Goal: Transaction & Acquisition: Book appointment/travel/reservation

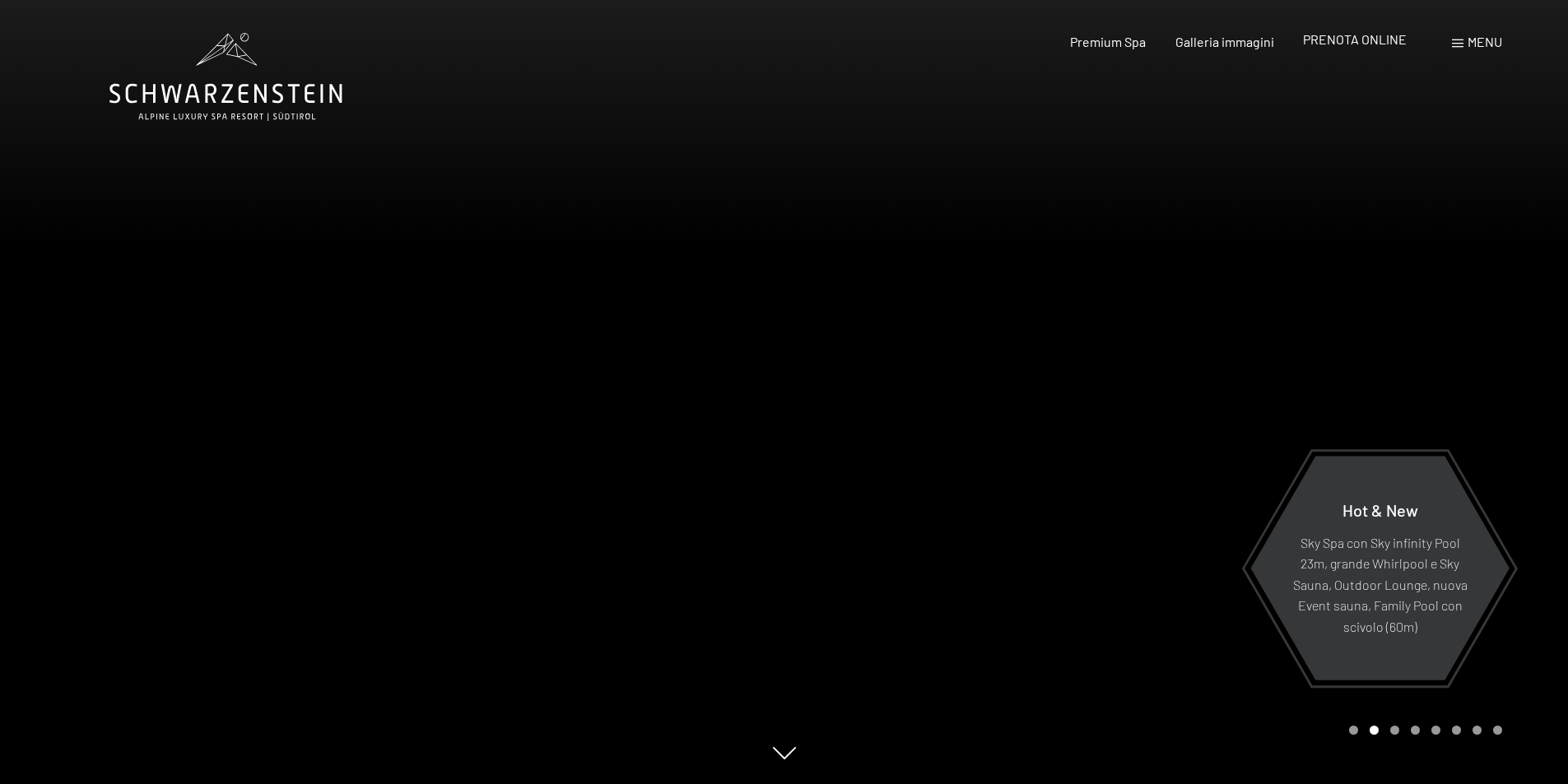
click at [1354, 49] on div "PRENOTA ONLINE" at bounding box center [1354, 39] width 104 height 18
click at [1358, 42] on span "PRENOTA ONLINE" at bounding box center [1354, 39] width 104 height 16
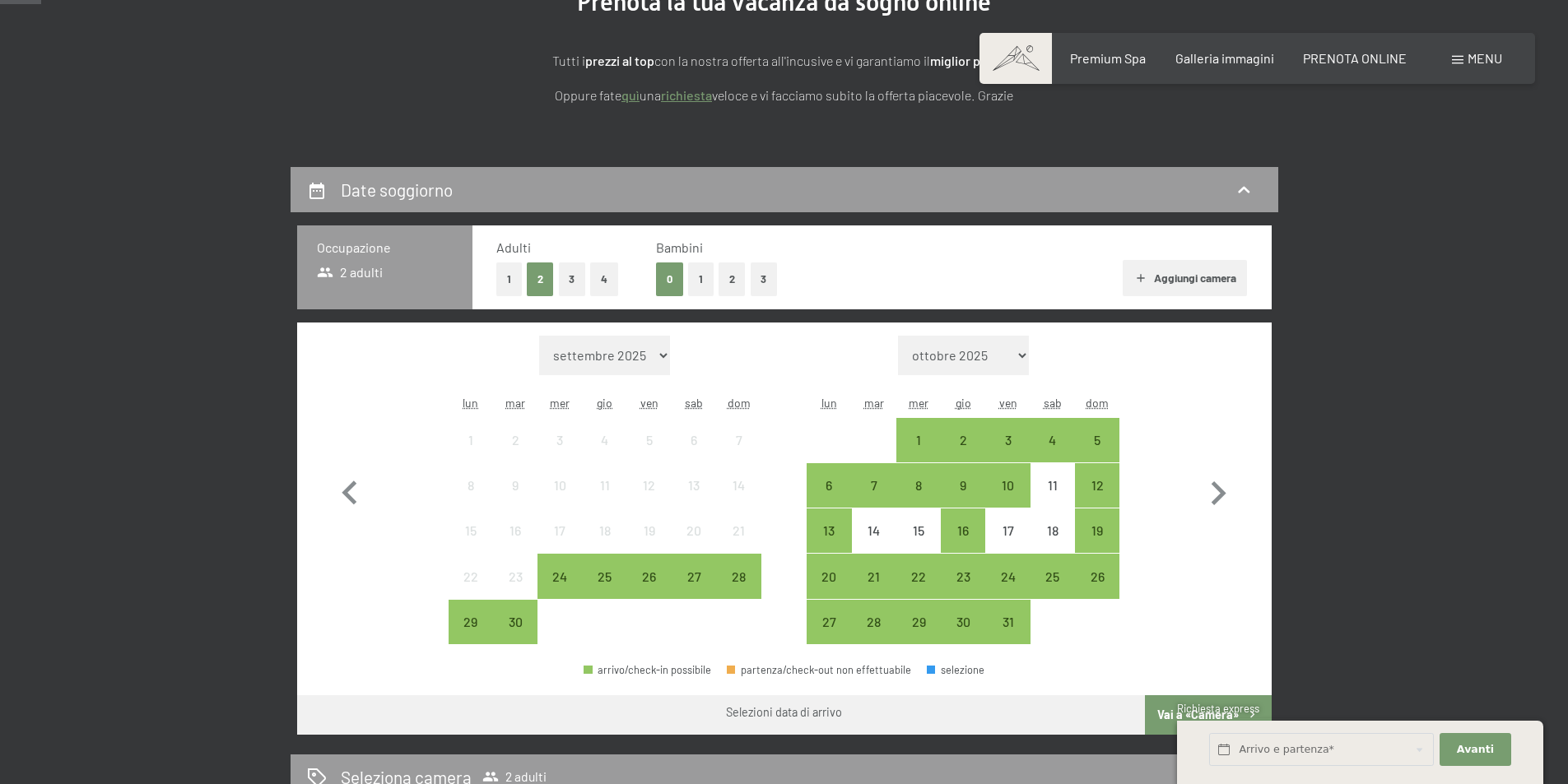
scroll to position [247, 0]
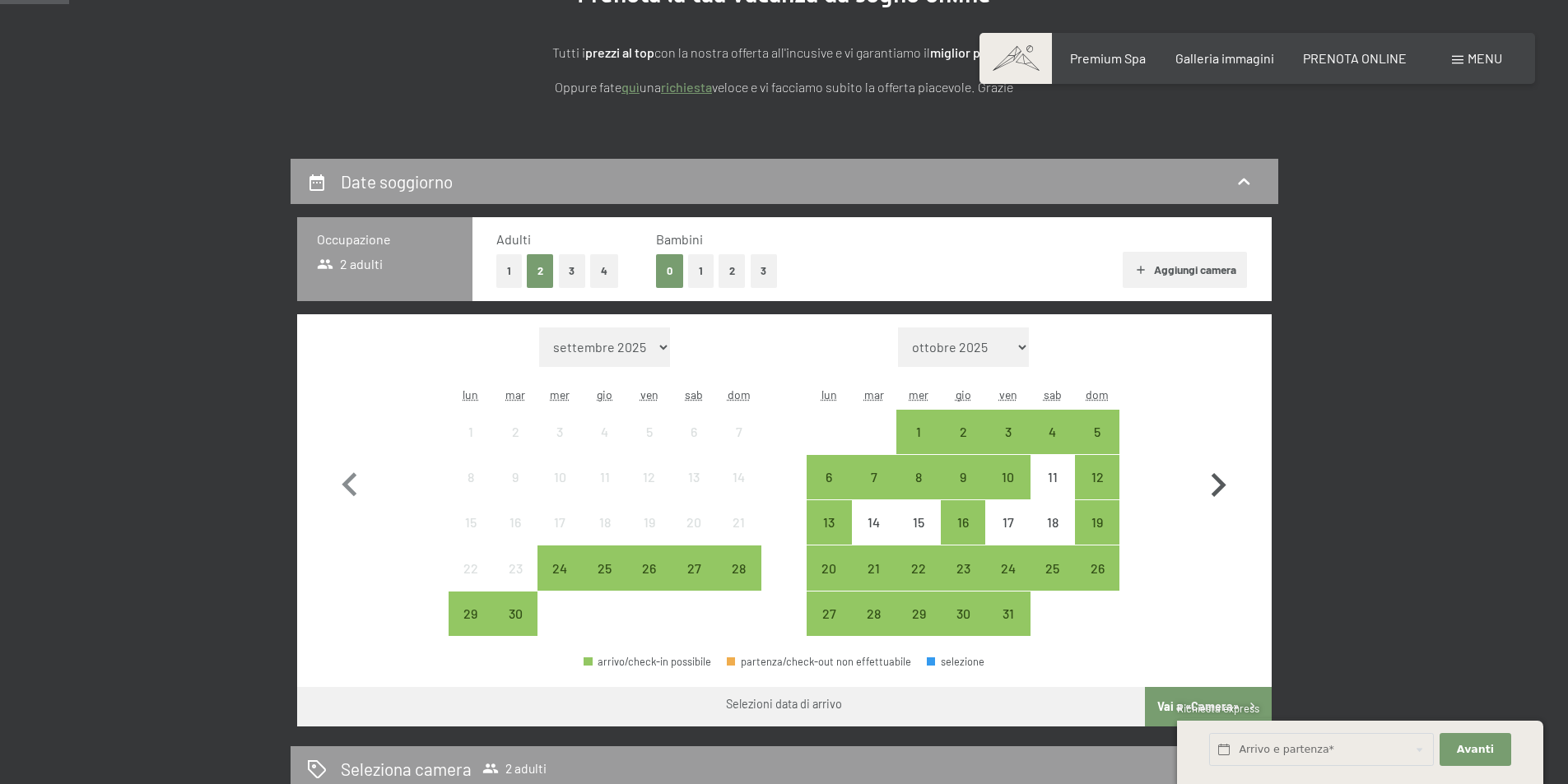
click at [1210, 484] on icon "button" at bounding box center [1218, 485] width 48 height 48
select select "[DATE]"
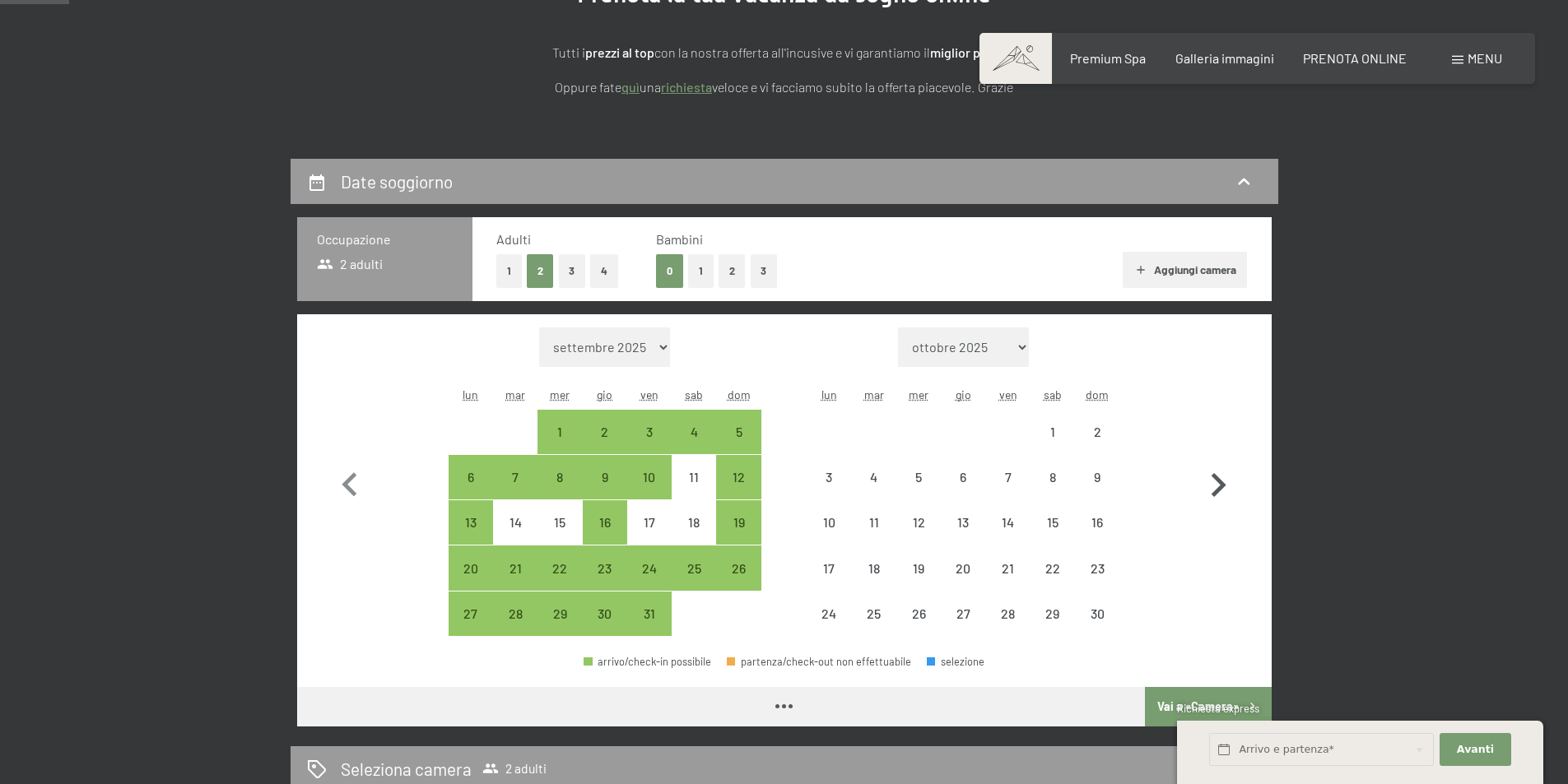
click at [1210, 484] on icon "button" at bounding box center [1218, 485] width 48 height 48
select select "[DATE]"
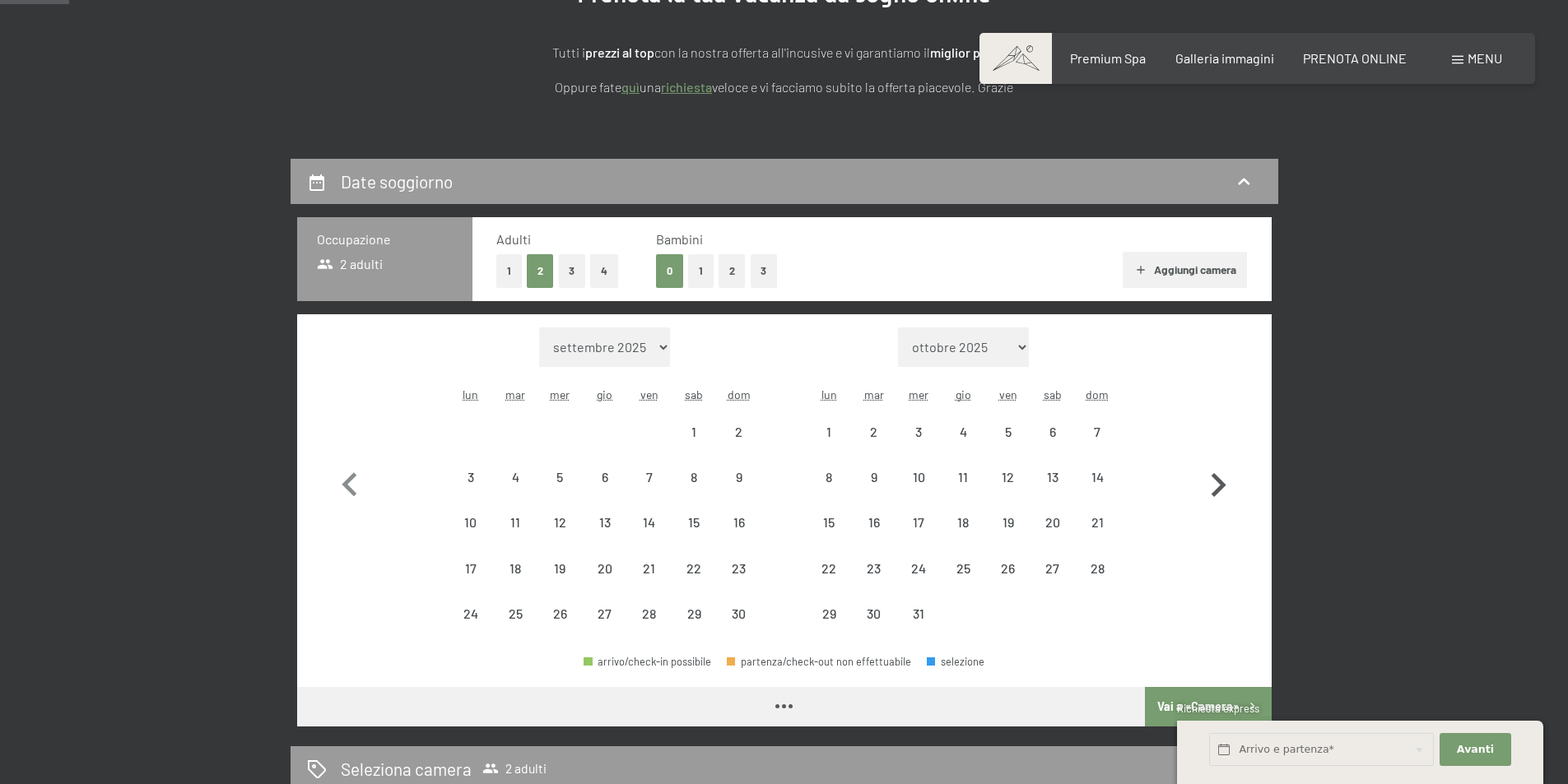
select select "[DATE]"
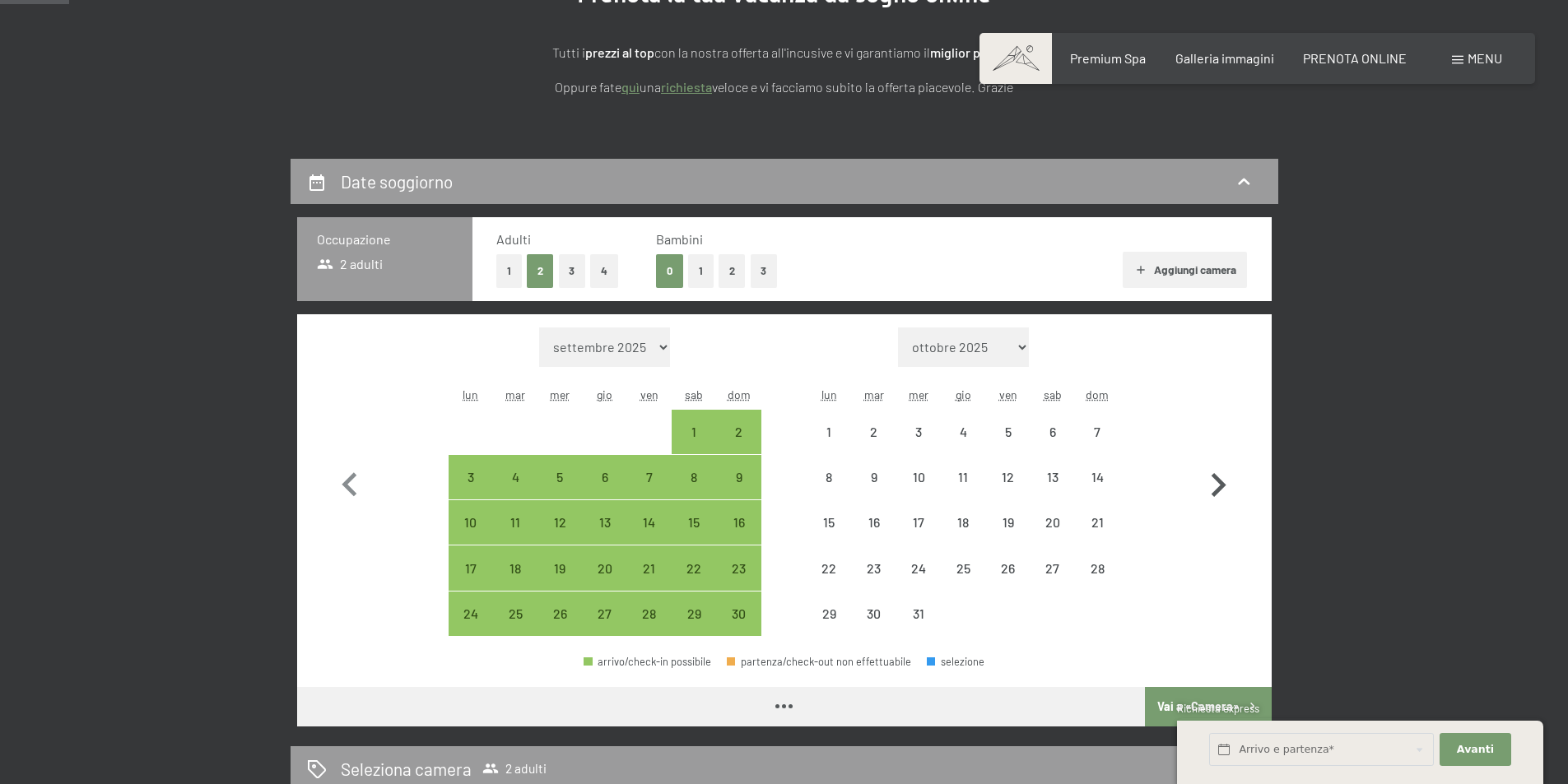
select select "2025-11-01"
select select "2025-12-01"
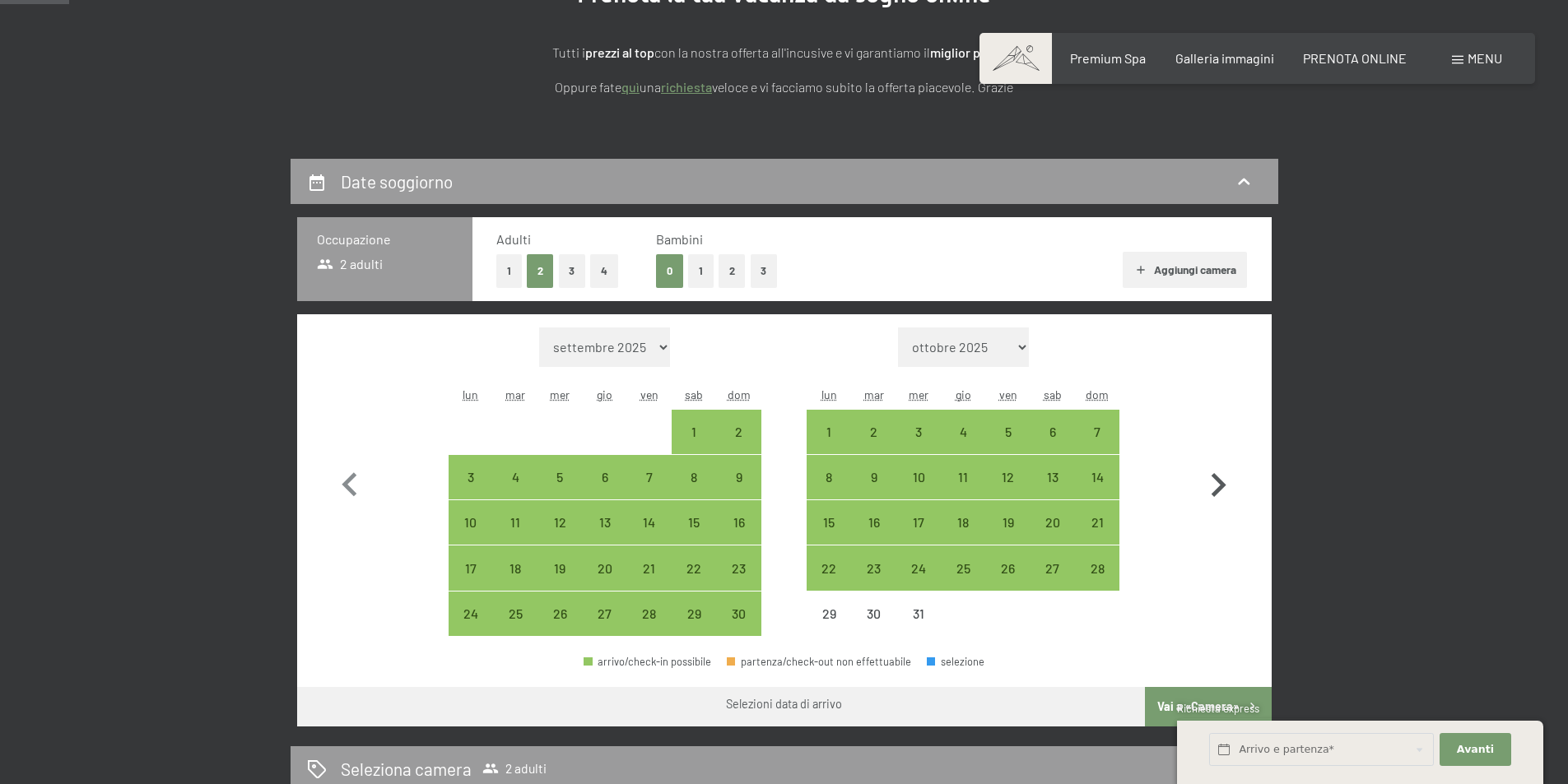
click at [1210, 484] on icon "button" at bounding box center [1218, 485] width 48 height 48
select select "2025-12-01"
select select "2026-01-01"
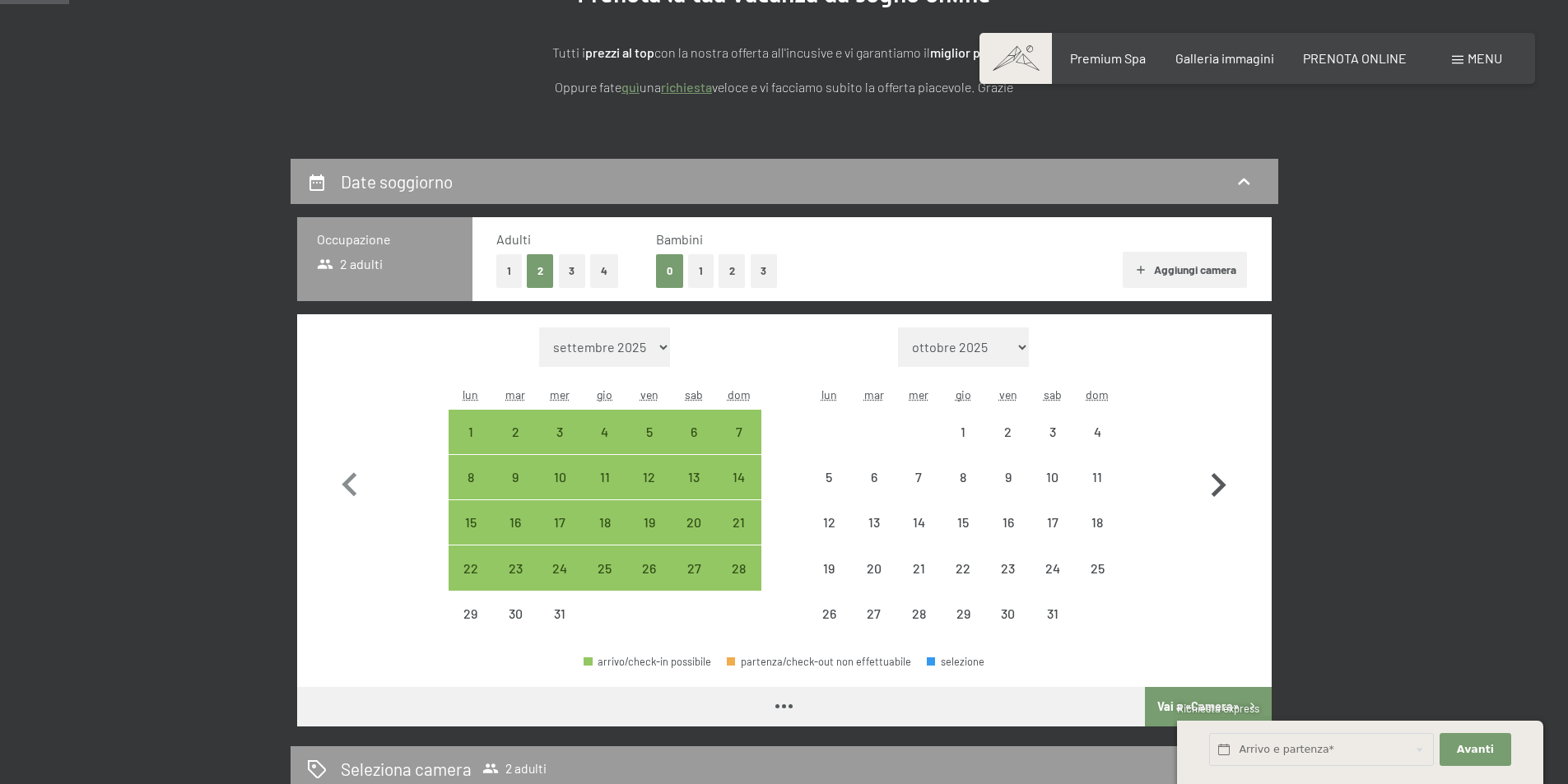
click at [1210, 484] on icon "button" at bounding box center [1218, 485] width 48 height 48
select select "2026-01-01"
select select "2026-02-01"
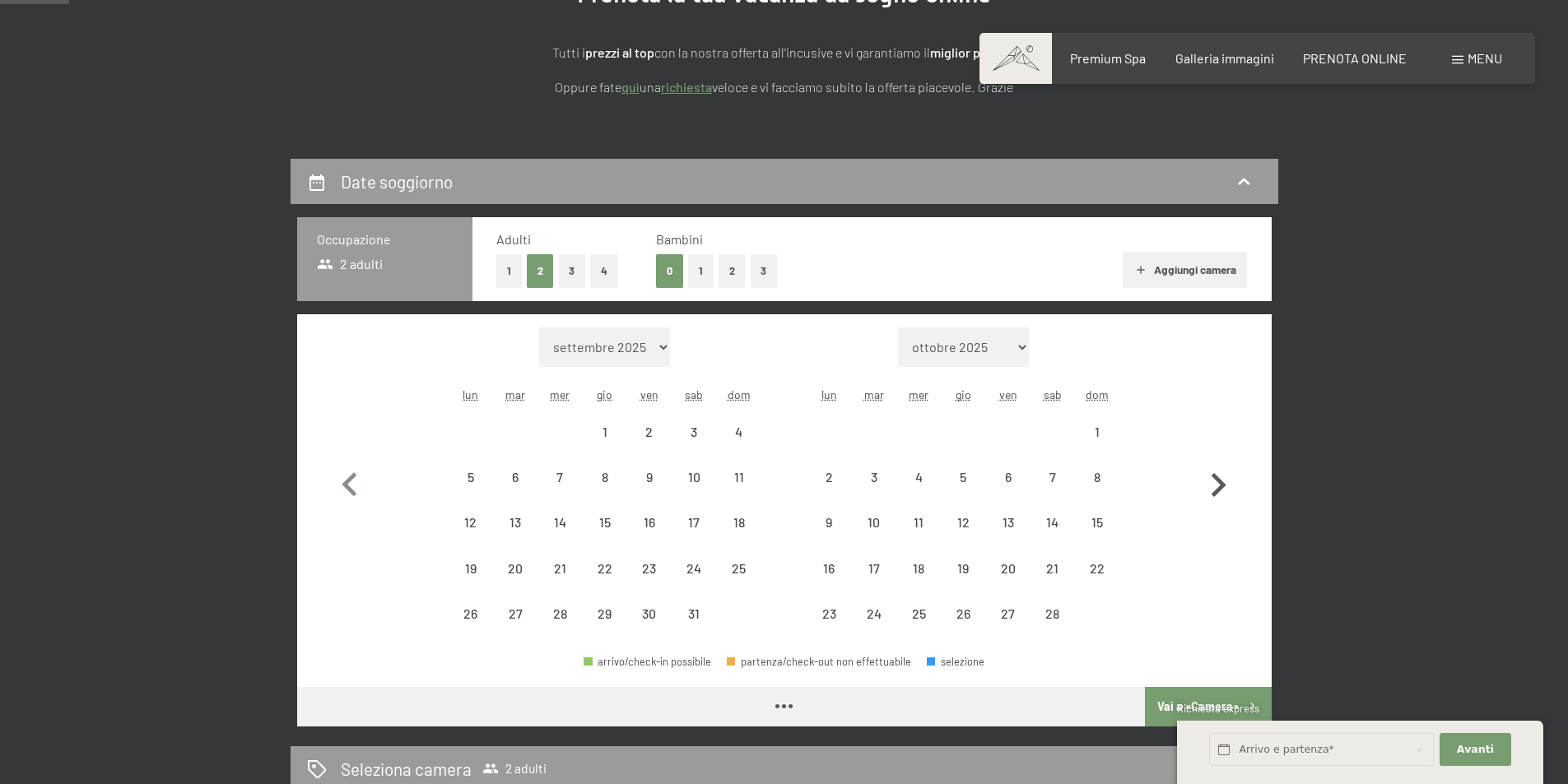
click at [1210, 484] on icon "button" at bounding box center [1218, 485] width 48 height 48
select select "2026-02-01"
select select "2026-03-01"
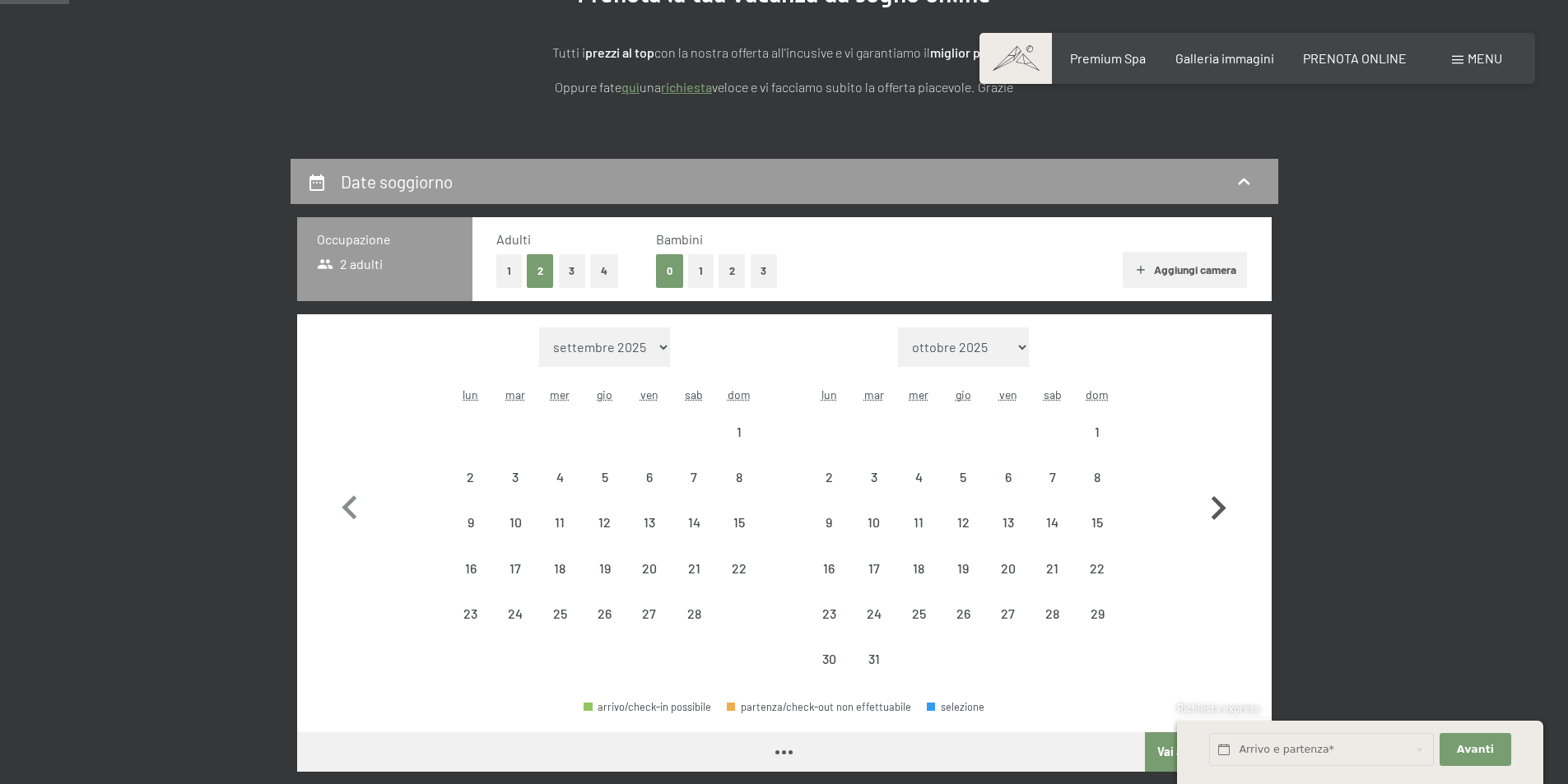
select select "2026-02-01"
select select "2026-03-01"
select select "2026-02-01"
select select "2026-03-01"
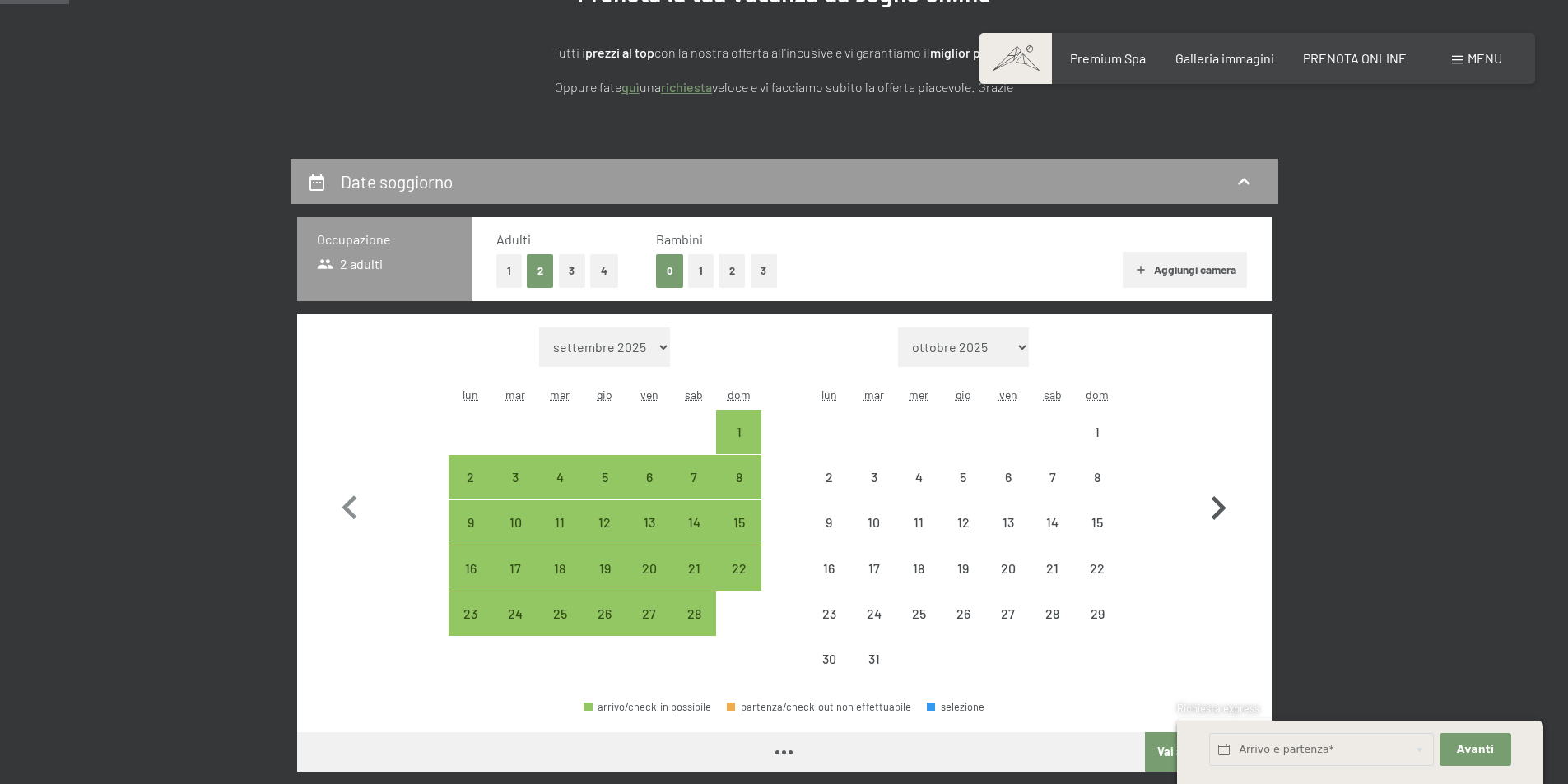
select select "2026-02-01"
select select "2026-03-01"
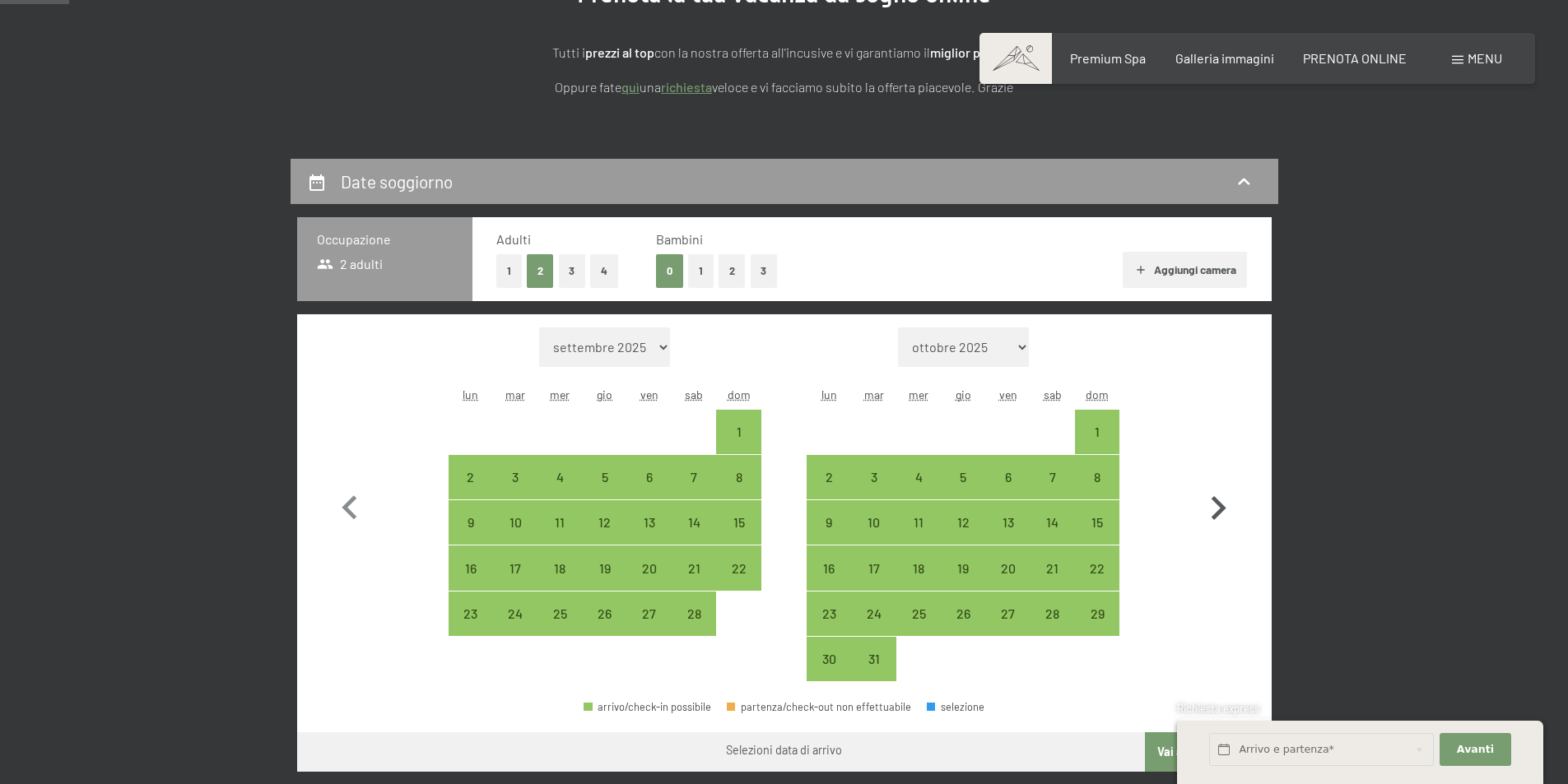
click at [1210, 484] on icon "button" at bounding box center [1218, 508] width 48 height 48
select select "2026-03-01"
select select "2026-04-01"
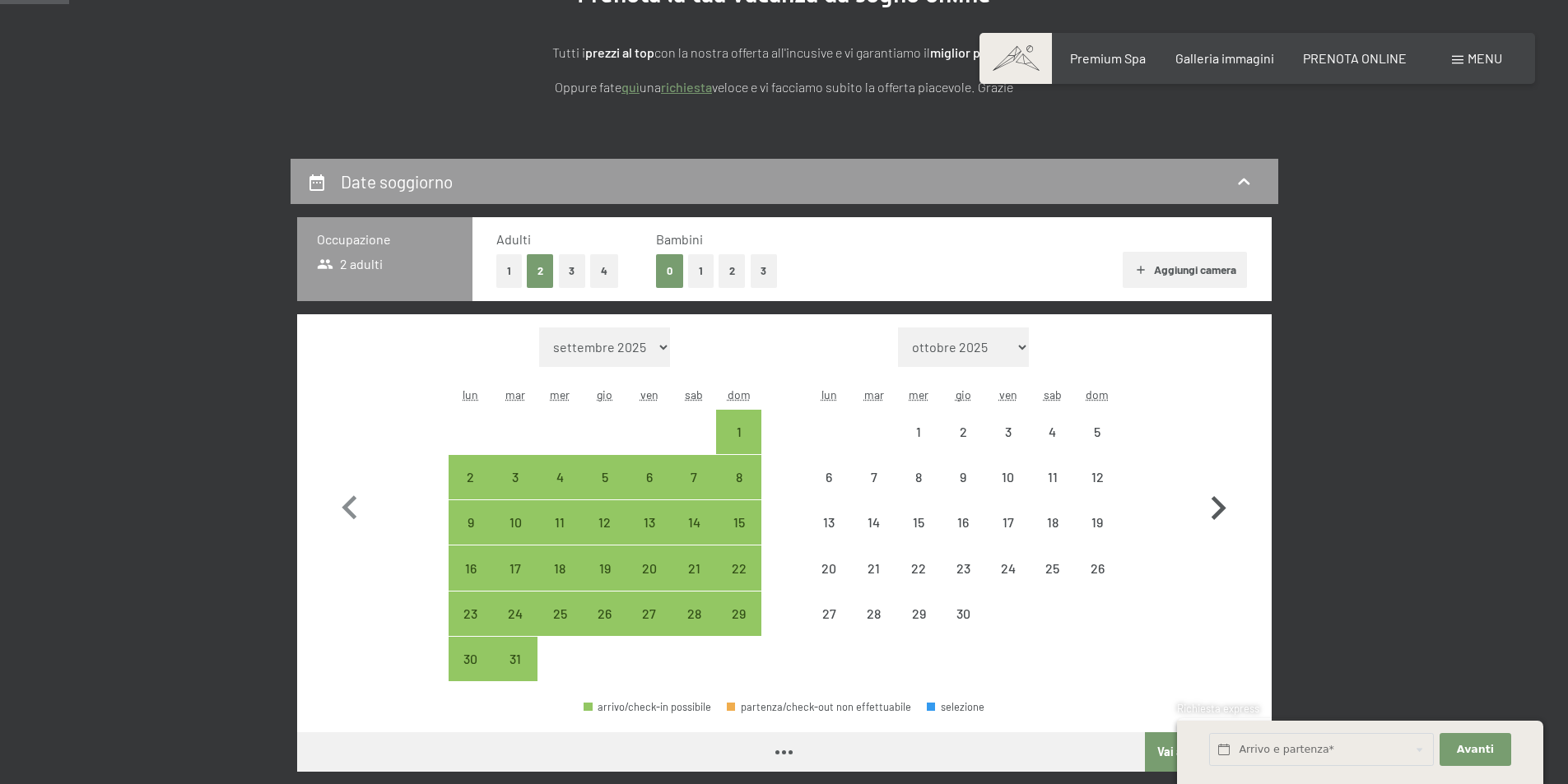
select select "2026-03-01"
select select "2026-04-01"
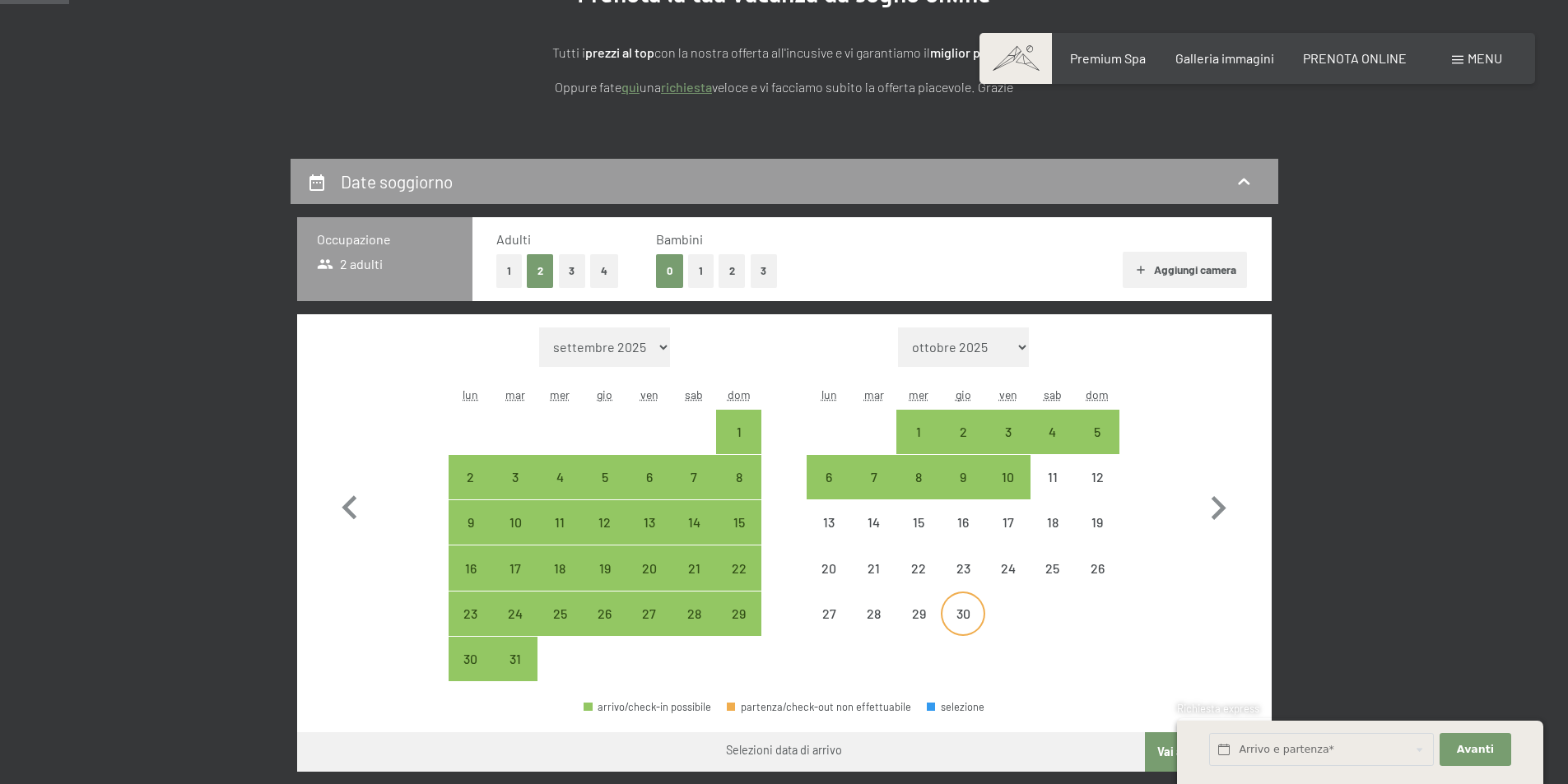
click at [969, 622] on div "30" at bounding box center [963, 627] width 41 height 41
select select "2026-03-01"
select select "2026-04-01"
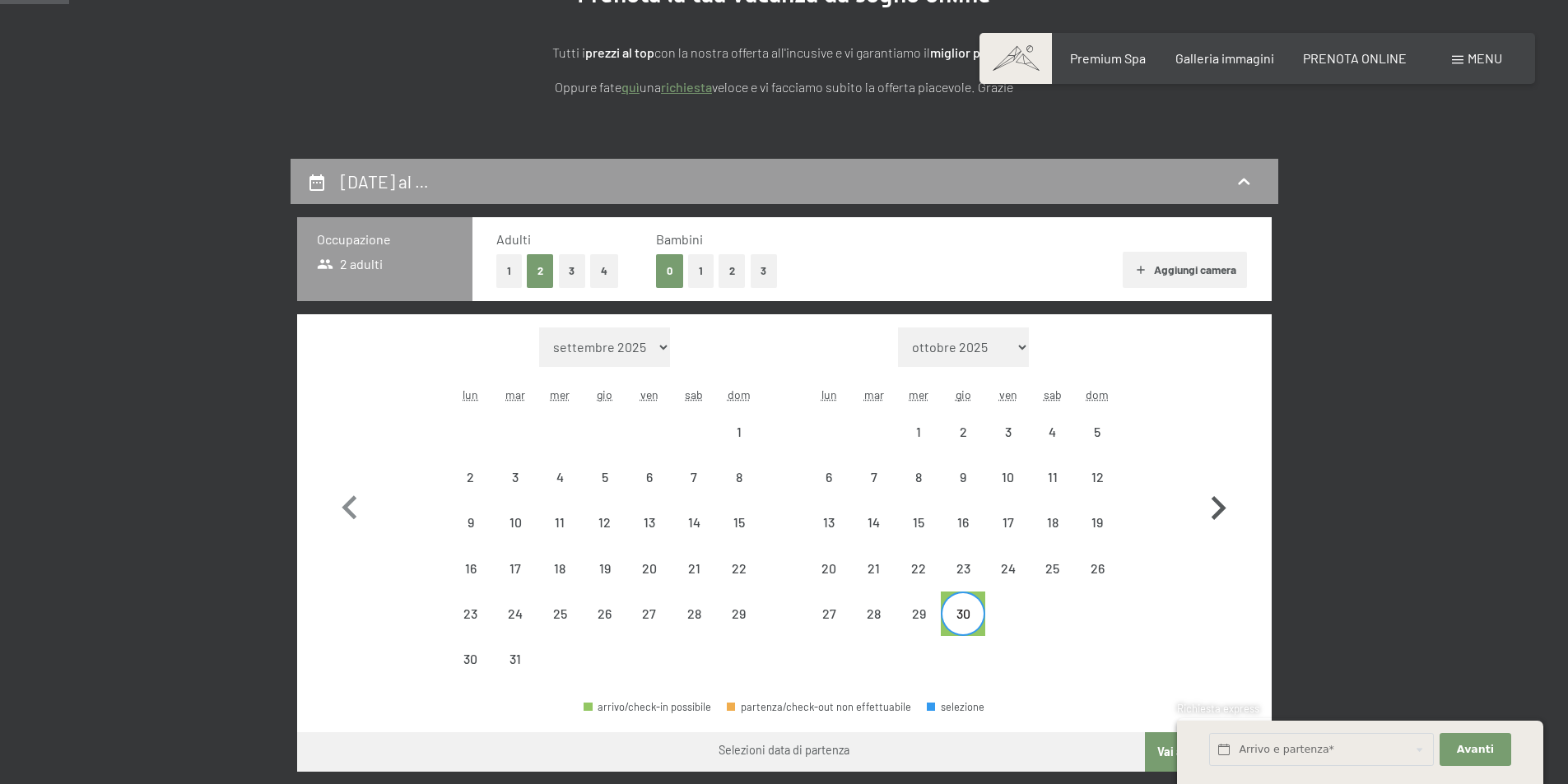
click at [1215, 512] on icon "button" at bounding box center [1218, 508] width 48 height 48
select select "2026-04-01"
select select "2026-05-01"
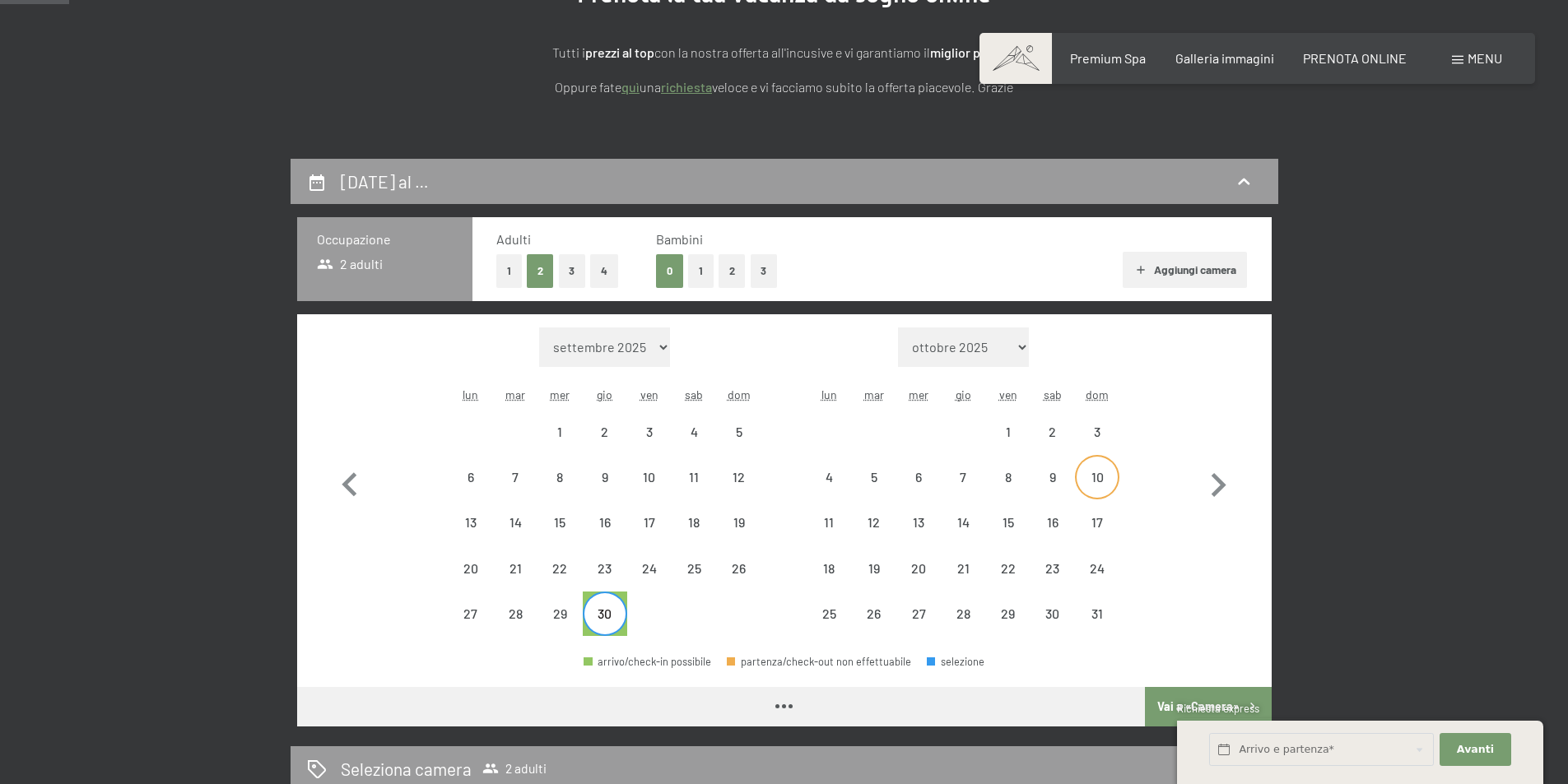
select select "2026-04-01"
select select "2026-05-01"
click at [1091, 440] on div "3" at bounding box center [1097, 446] width 41 height 41
select select "2026-04-01"
select select "2026-05-01"
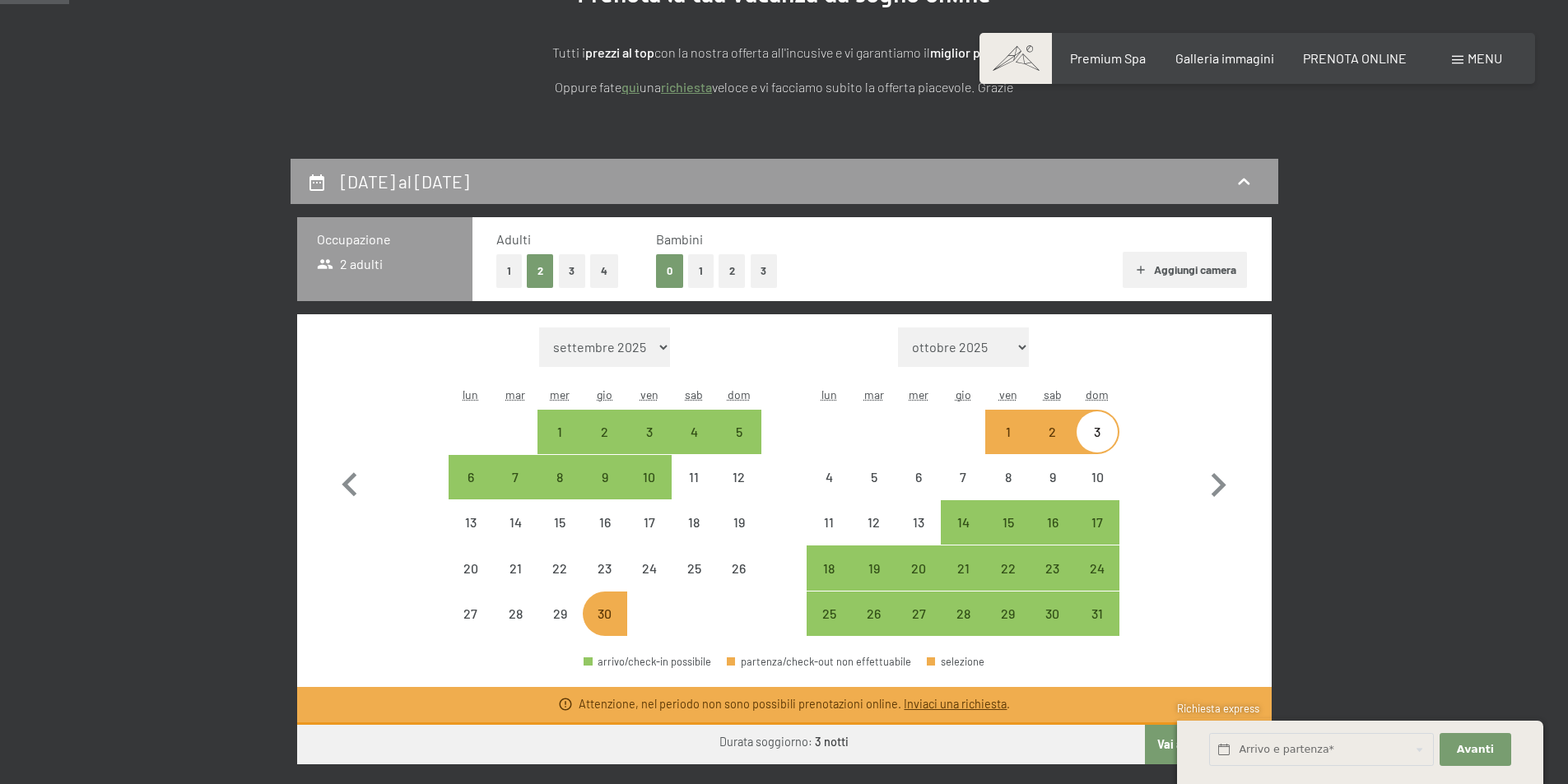
click at [1055, 431] on div "2" at bounding box center [1053, 446] width 41 height 41
select select "2026-04-01"
select select "2026-05-01"
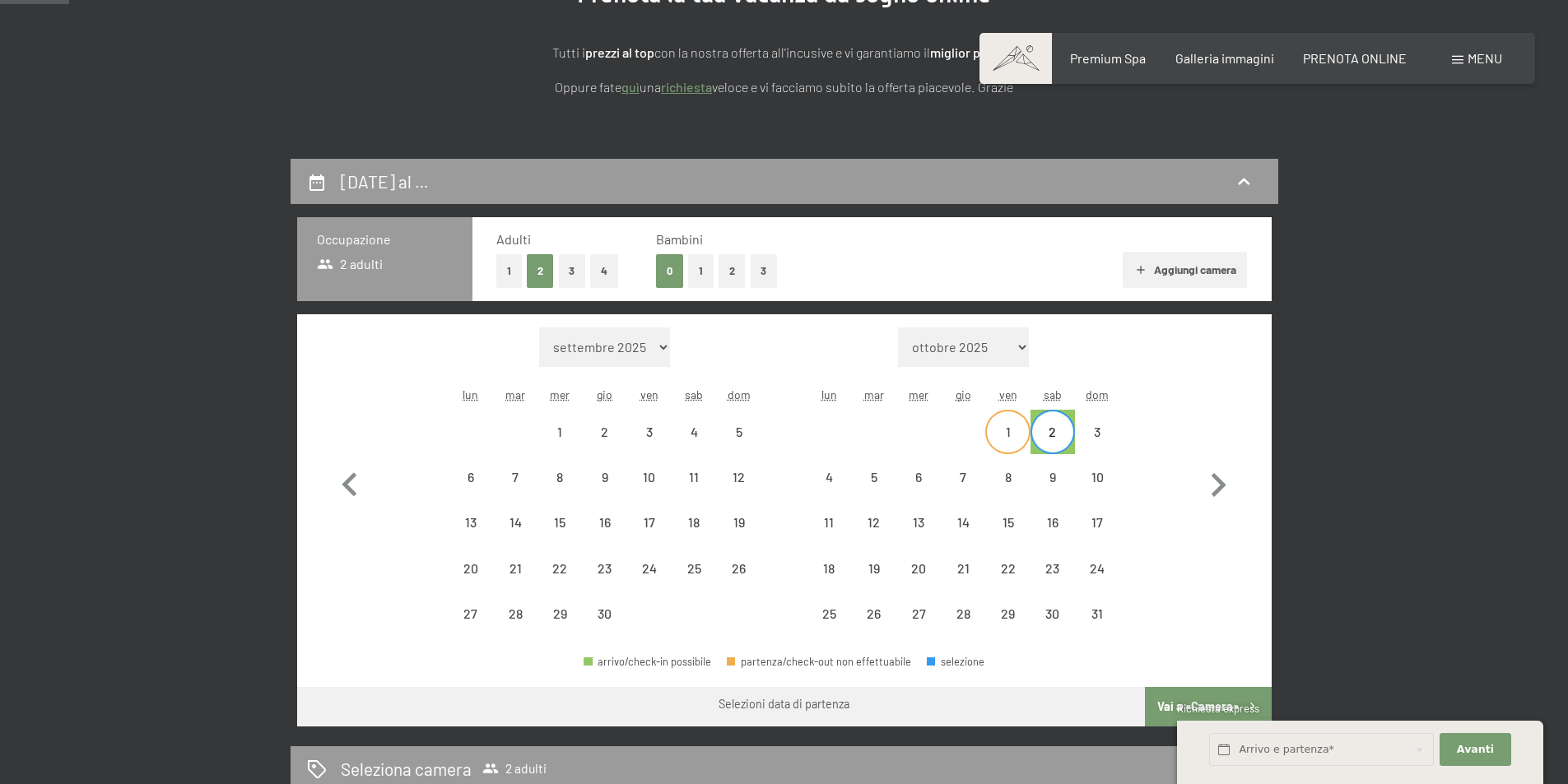
click at [1011, 426] on div "1" at bounding box center [1008, 446] width 41 height 41
select select "2026-04-01"
select select "2026-05-01"
click at [610, 608] on div "30" at bounding box center [605, 627] width 41 height 41
select select "2026-04-01"
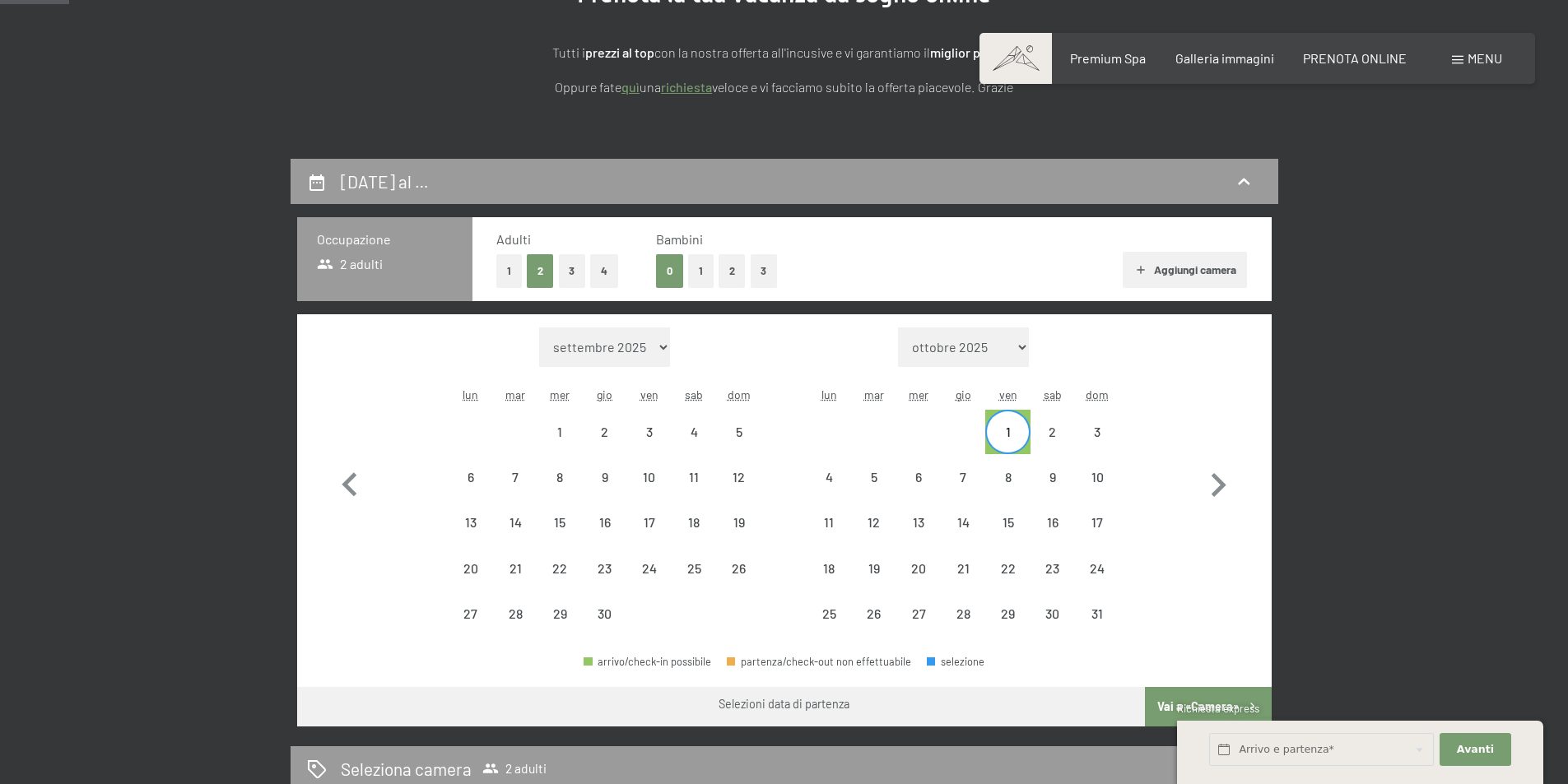
select select "2026-05-01"
click at [1050, 436] on div "2" at bounding box center [1053, 446] width 41 height 41
select select "2026-04-01"
select select "2026-05-01"
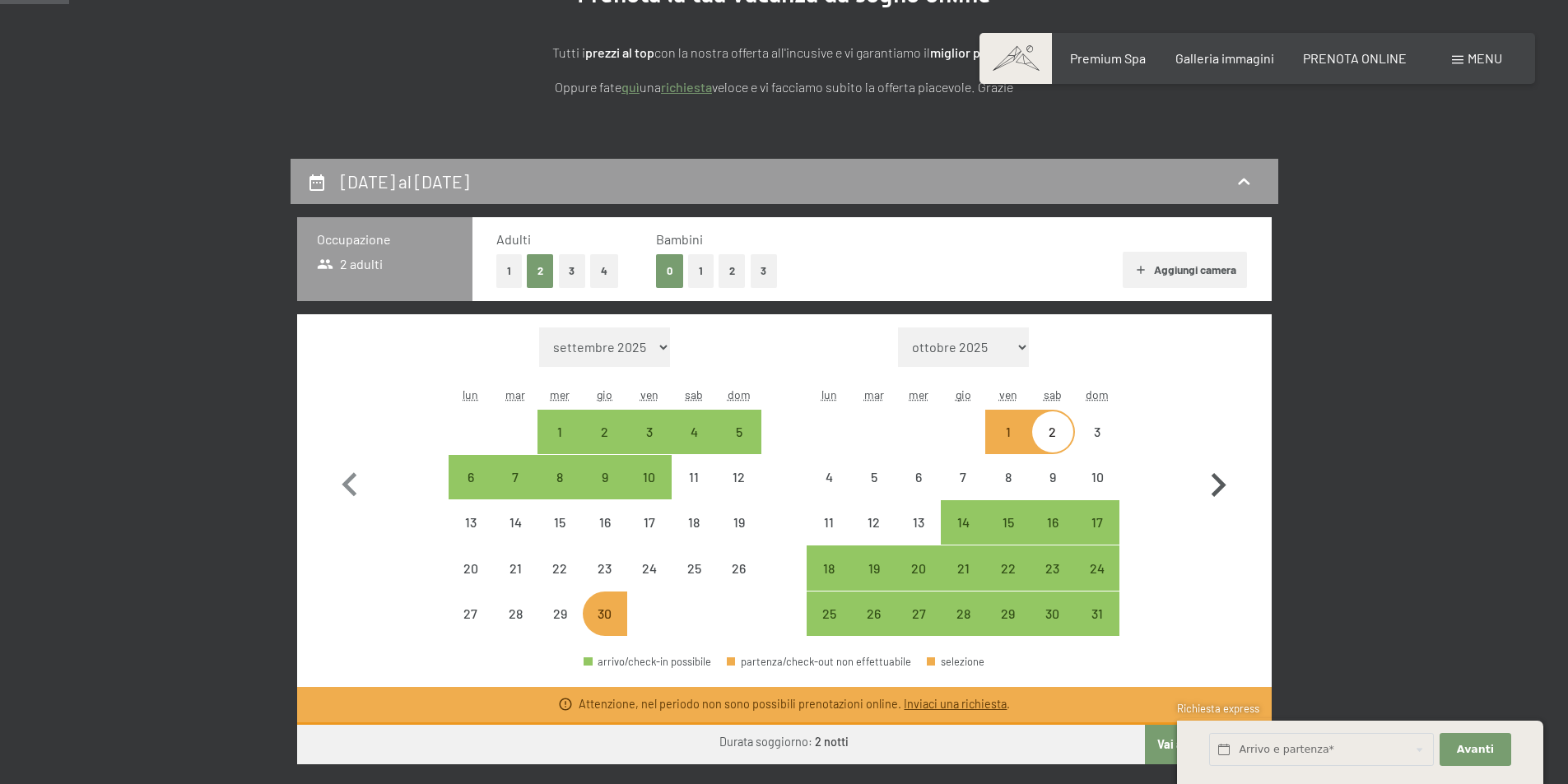
click at [1235, 529] on button "button" at bounding box center [1218, 483] width 48 height 309
select select "2026-05-01"
select select "2026-06-01"
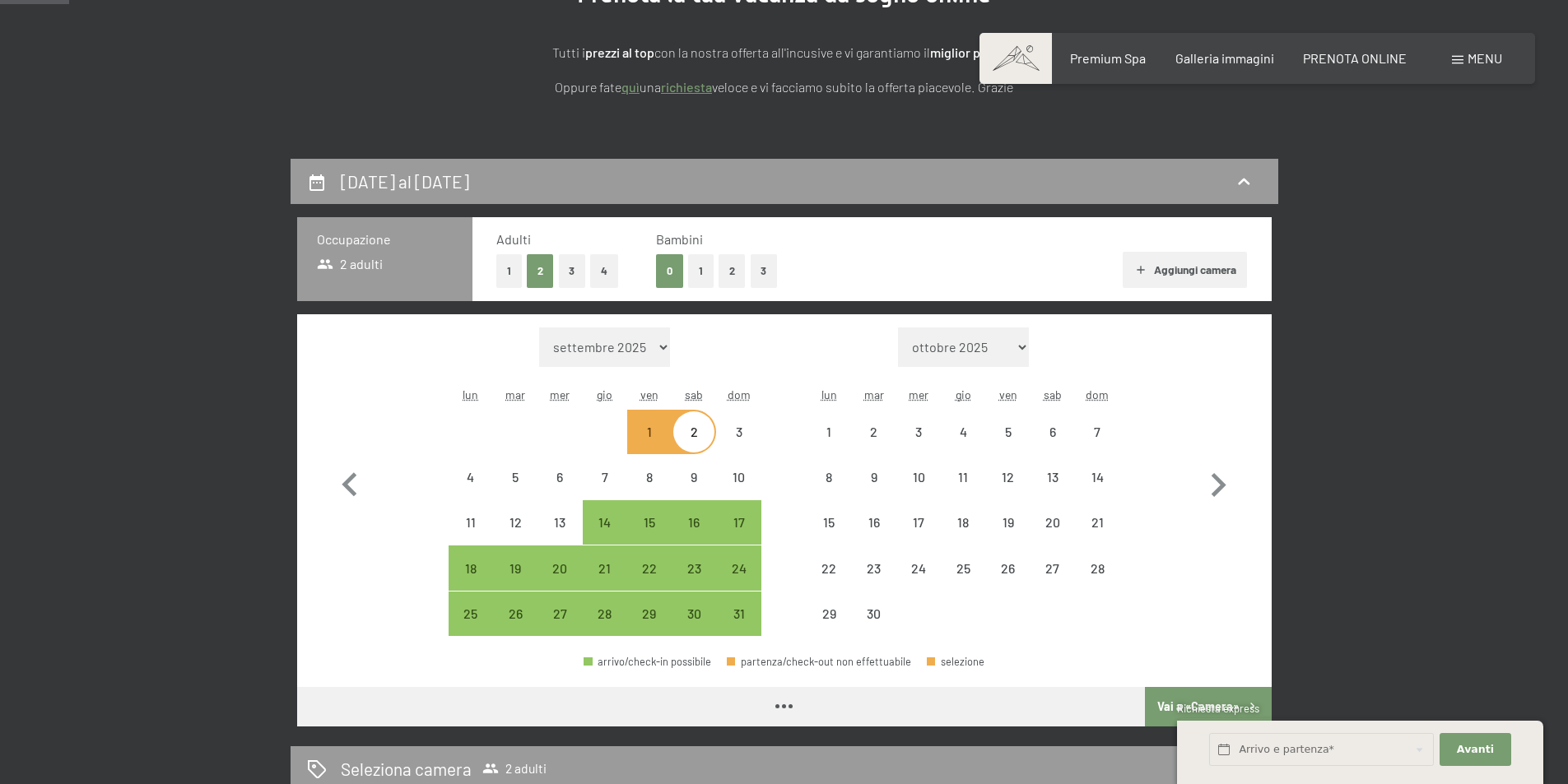
select select "2026-05-01"
select select "2026-06-01"
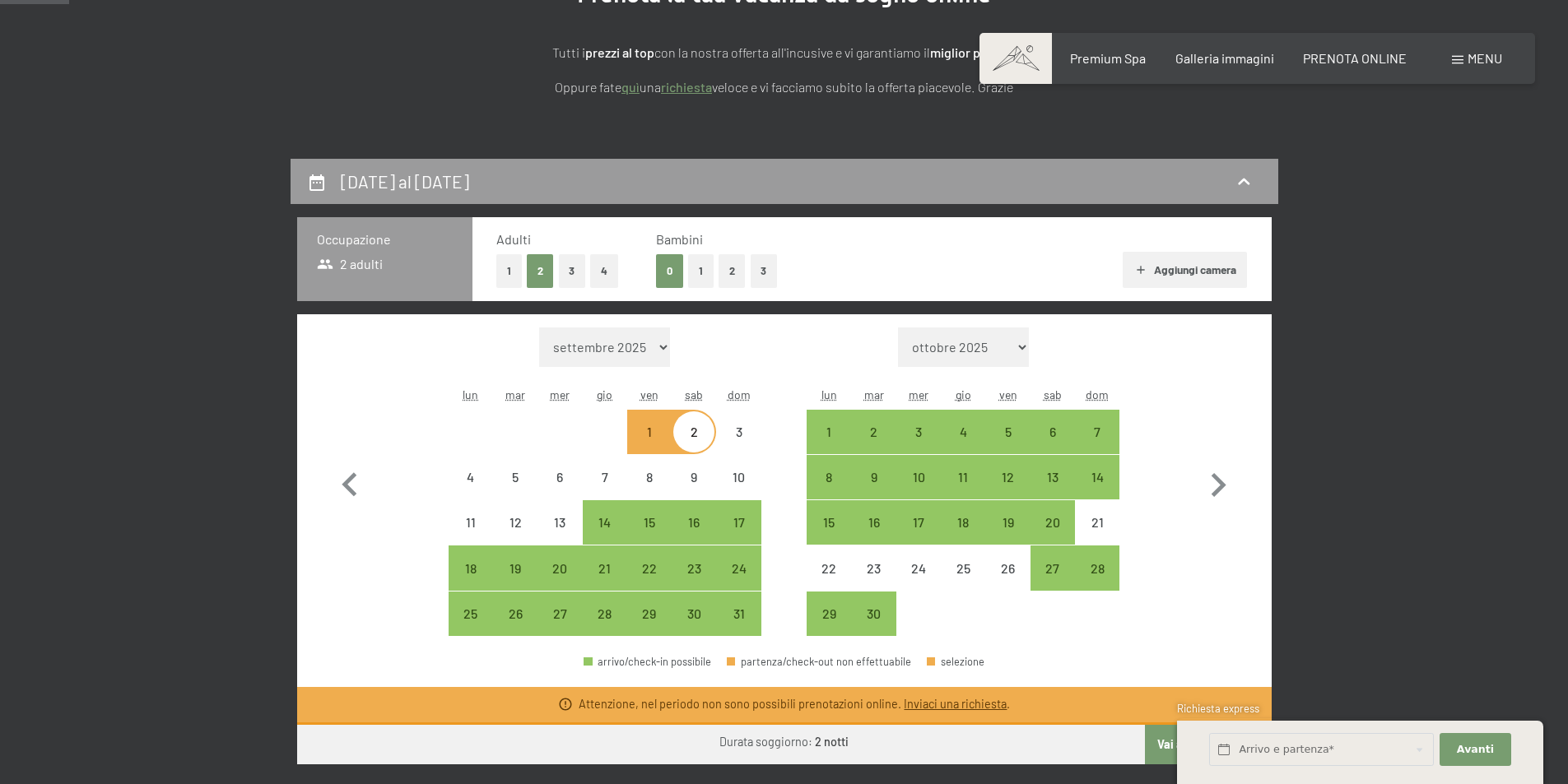
click at [629, 442] on span "Consenso marketing*" at bounding box center [689, 439] width 124 height 17
click at [618, 442] on input "Consenso marketing*" at bounding box center [609, 439] width 17 height 17
click at [690, 432] on span "Consenso marketing*" at bounding box center [689, 439] width 124 height 17
click at [618, 432] on input "Consenso marketing*" at bounding box center [609, 439] width 17 height 17
click at [674, 432] on span "Consenso marketing*" at bounding box center [689, 439] width 124 height 17
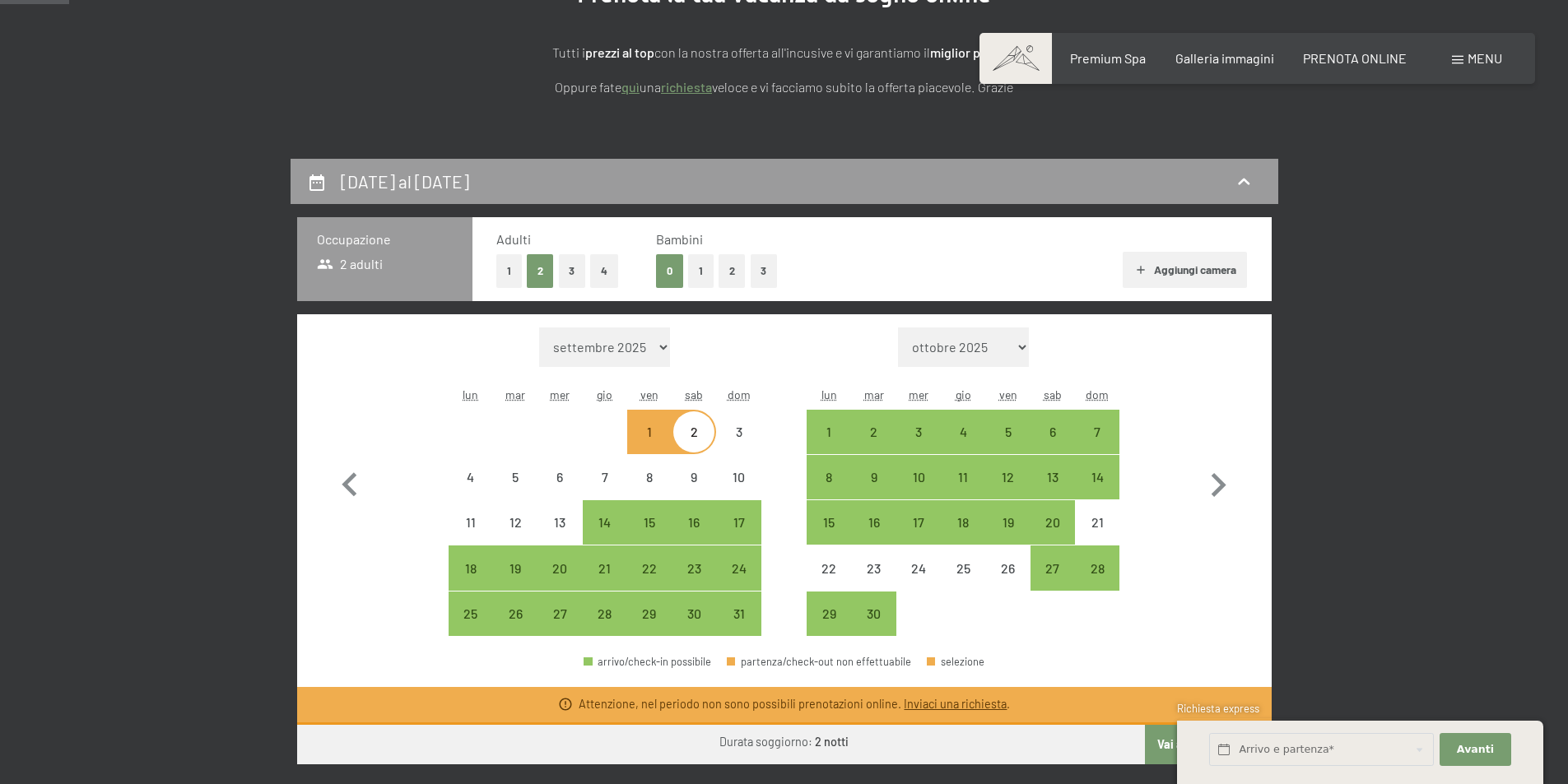
click at [618, 432] on input "Consenso marketing*" at bounding box center [609, 439] width 17 height 17
checkbox input "false"
click at [336, 480] on icon "button" at bounding box center [350, 485] width 48 height 48
select select "2026-04-01"
select select "2026-05-01"
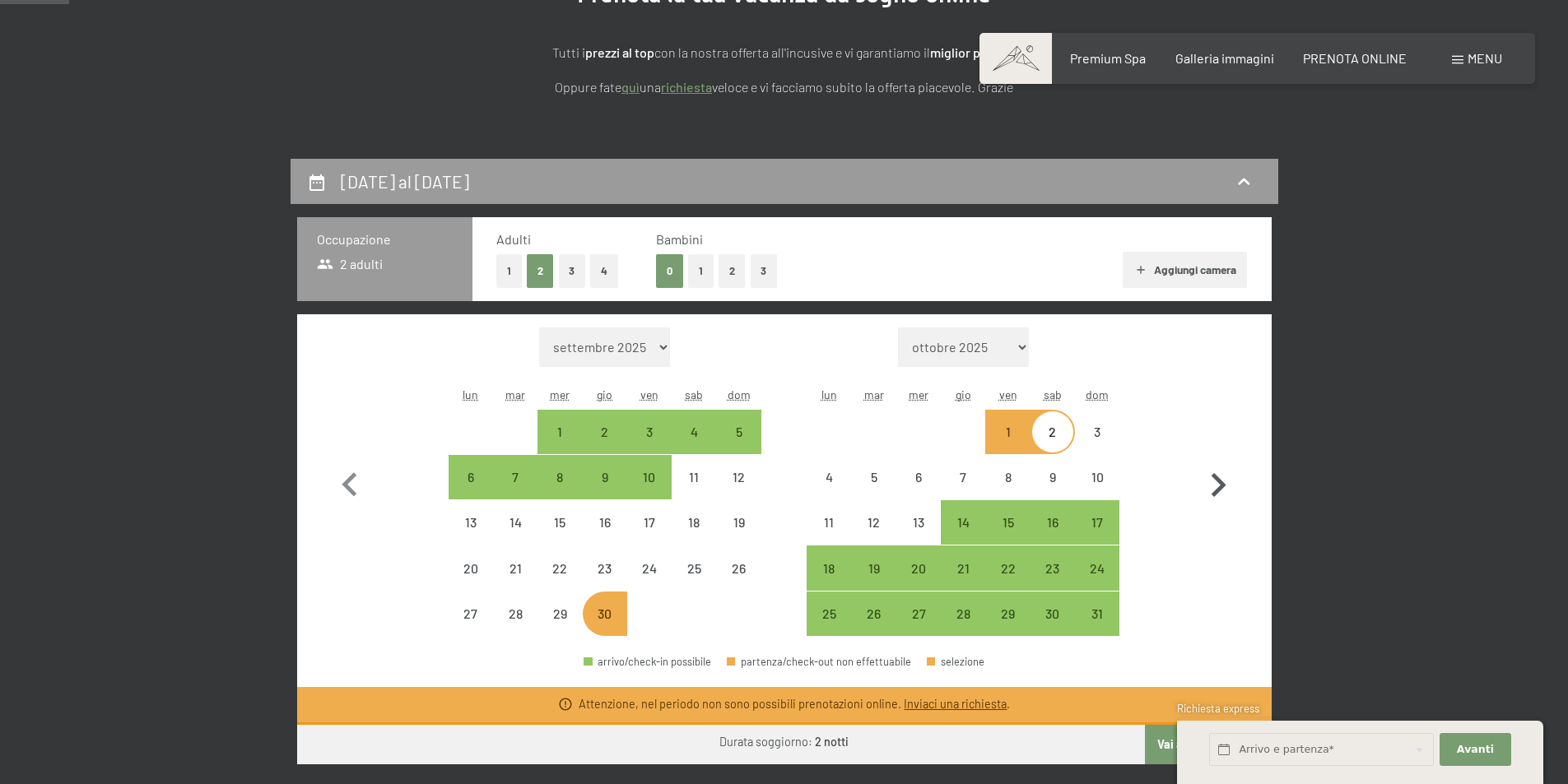
click at [1215, 496] on icon "button" at bounding box center [1218, 485] width 48 height 48
select select "2026-05-01"
select select "2026-06-01"
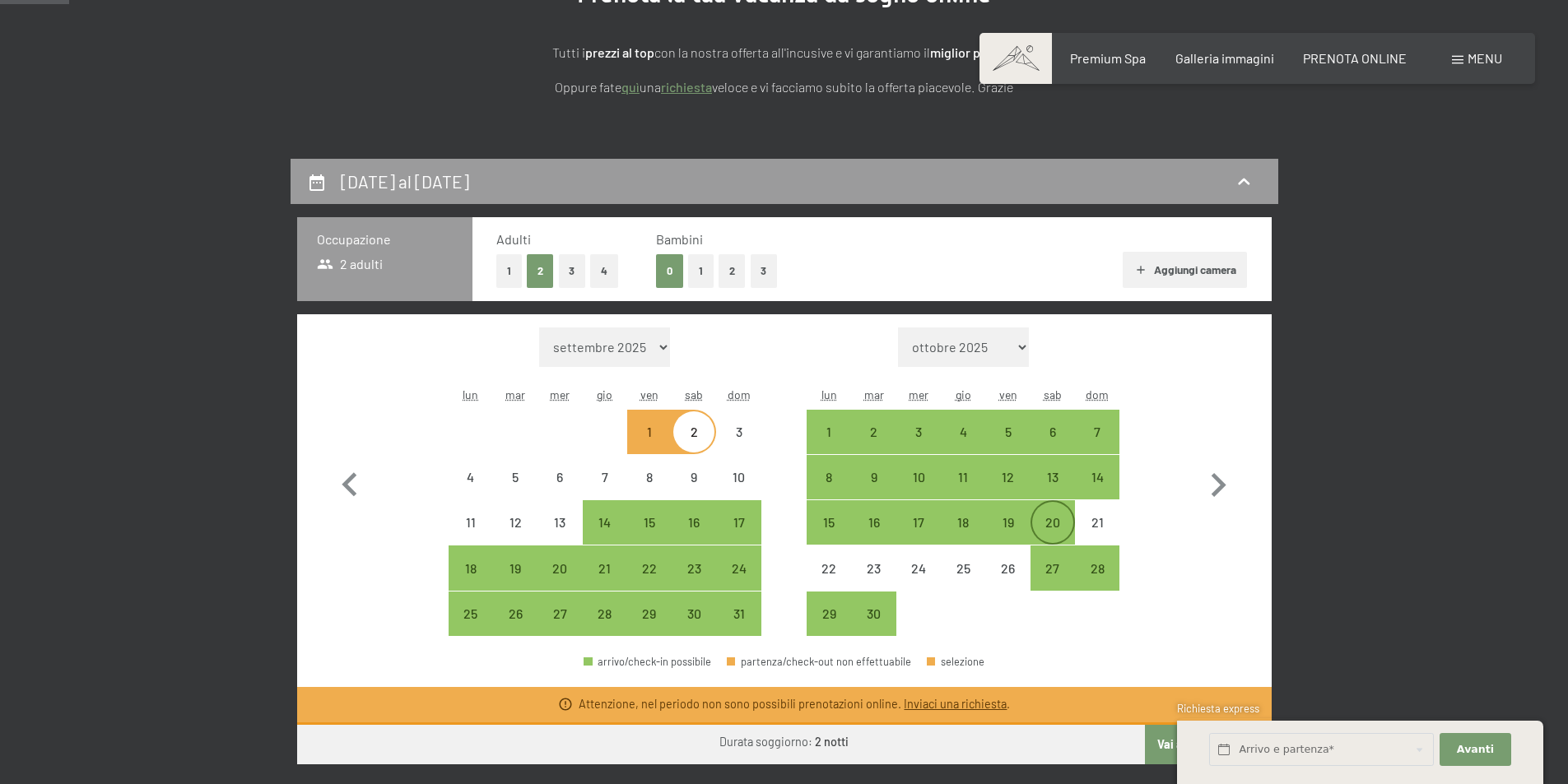
click at [1040, 527] on div "20" at bounding box center [1053, 536] width 41 height 41
select select "2026-05-01"
select select "2026-06-01"
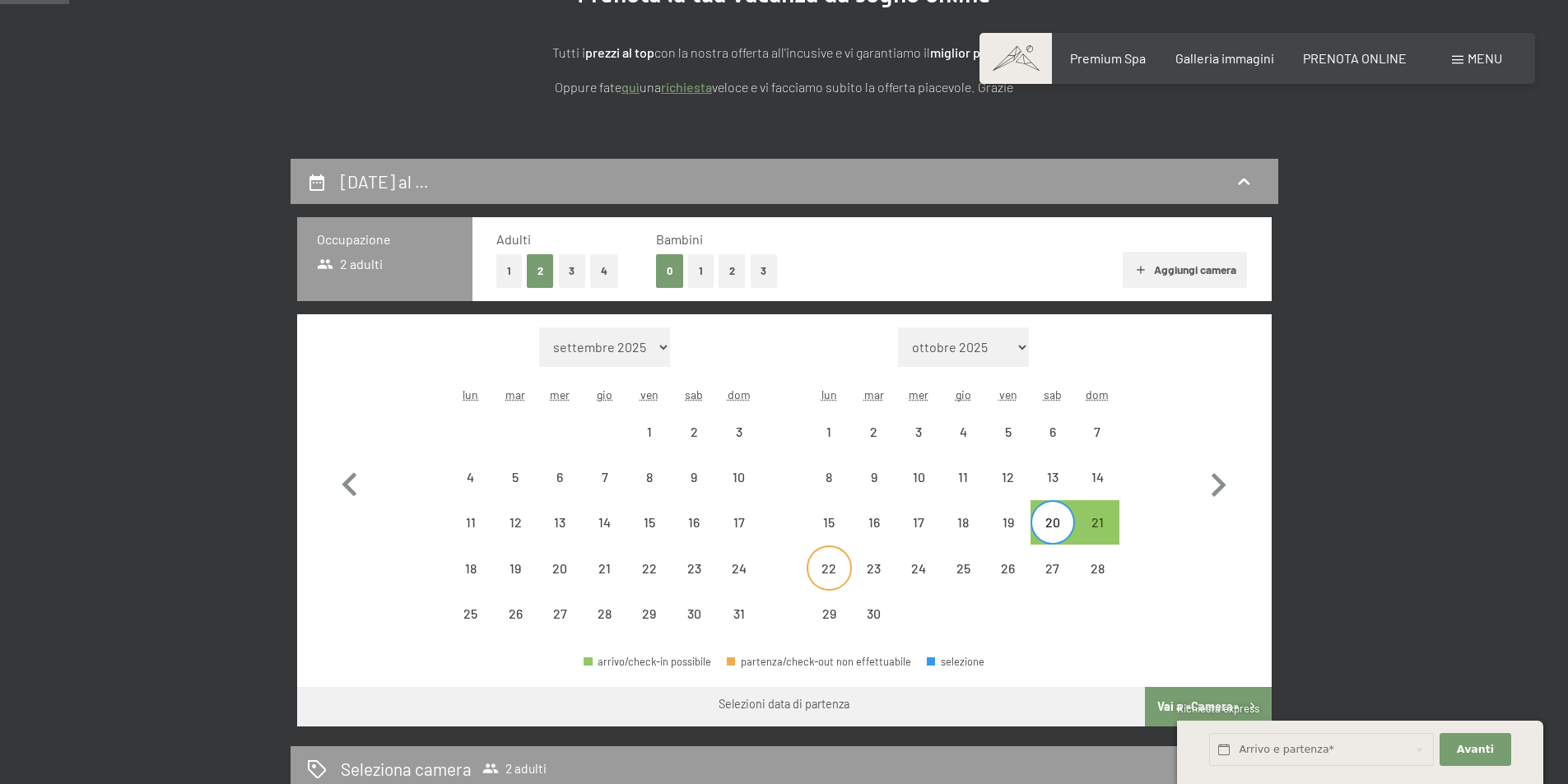
click at [843, 575] on div "22" at bounding box center [829, 582] width 41 height 41
select select "2026-05-01"
select select "2026-06-01"
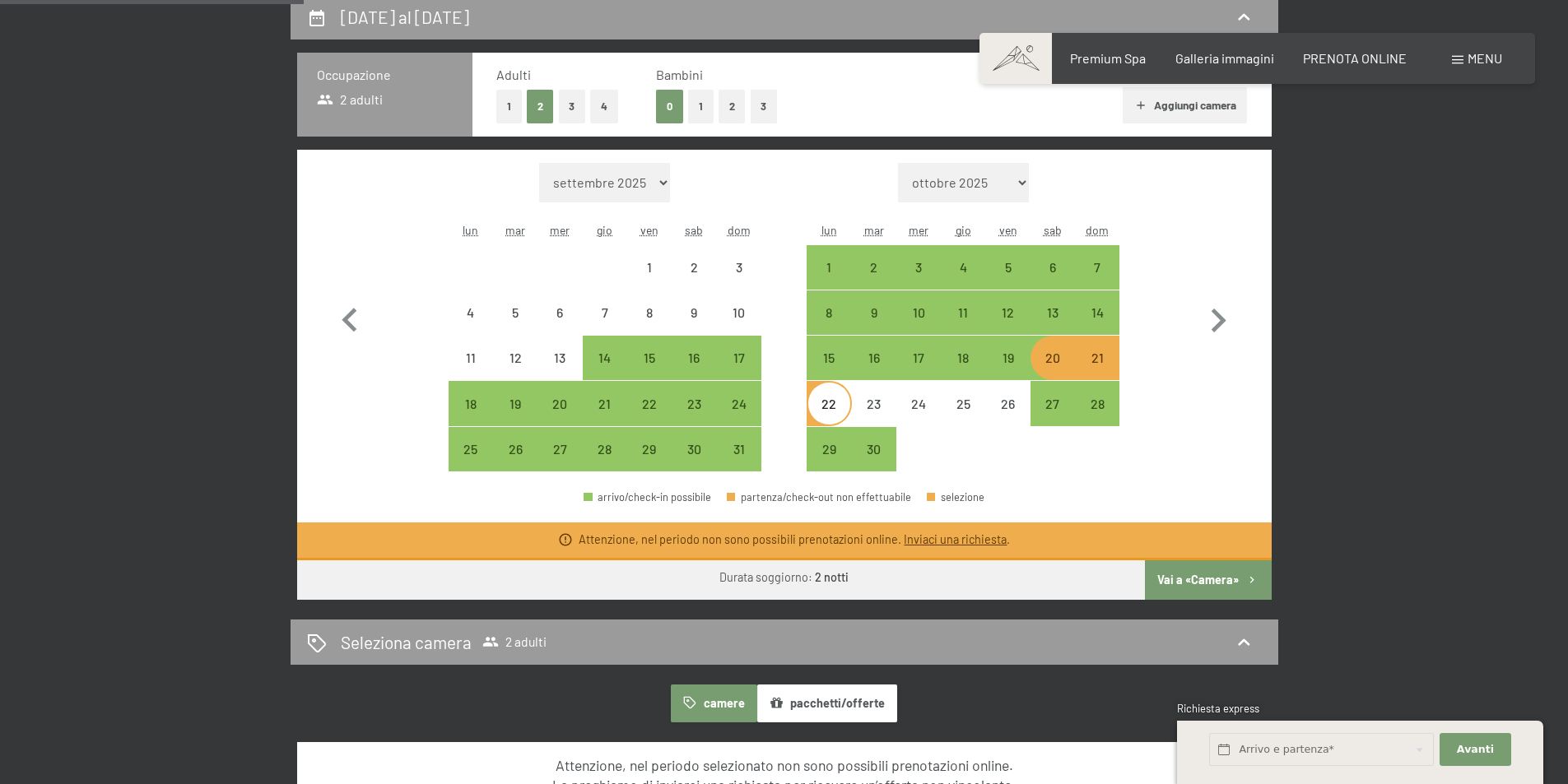
scroll to position [164, 0]
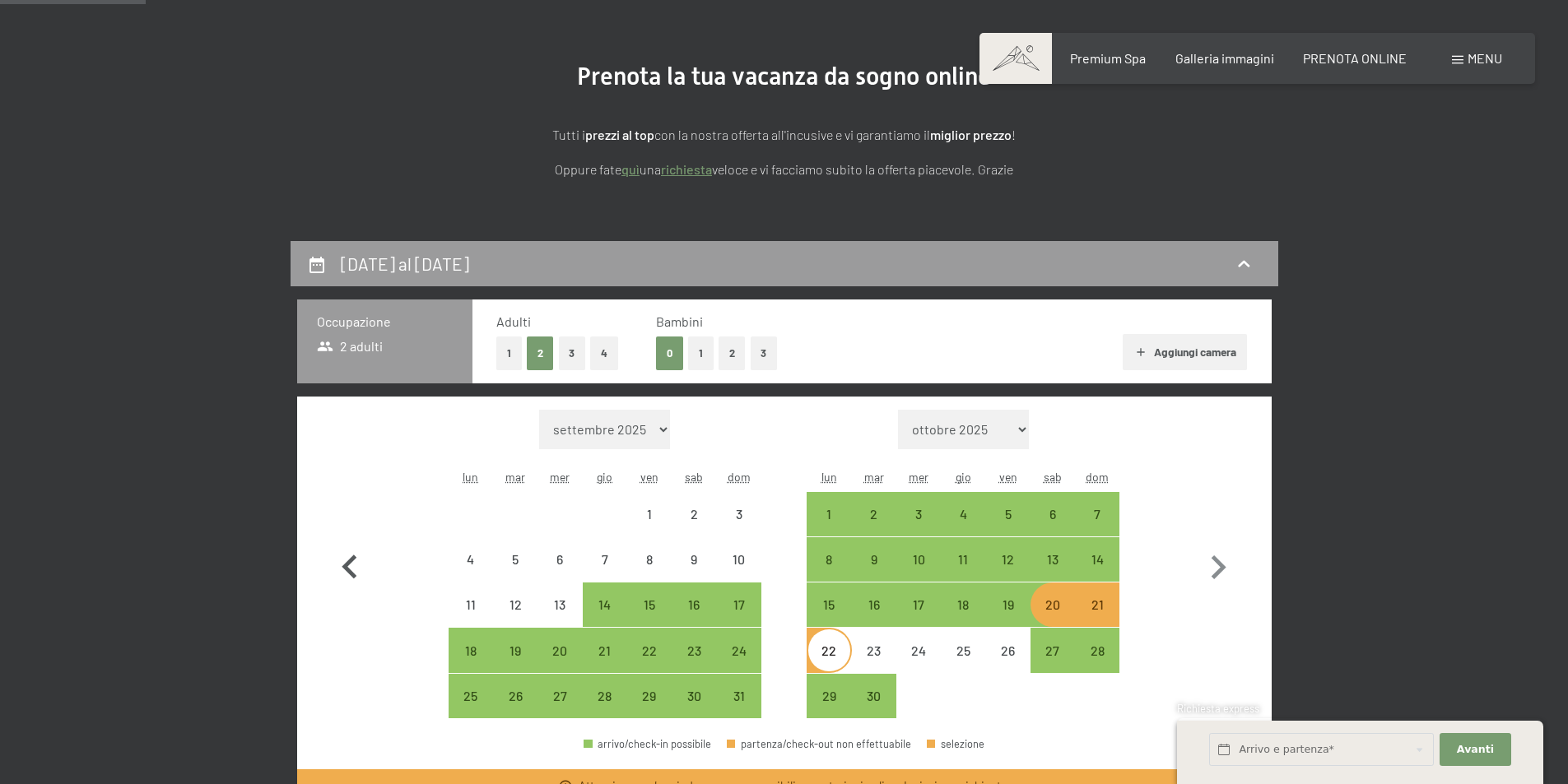
click at [361, 570] on icon "button" at bounding box center [350, 568] width 48 height 48
select select "2026-04-01"
select select "2026-05-01"
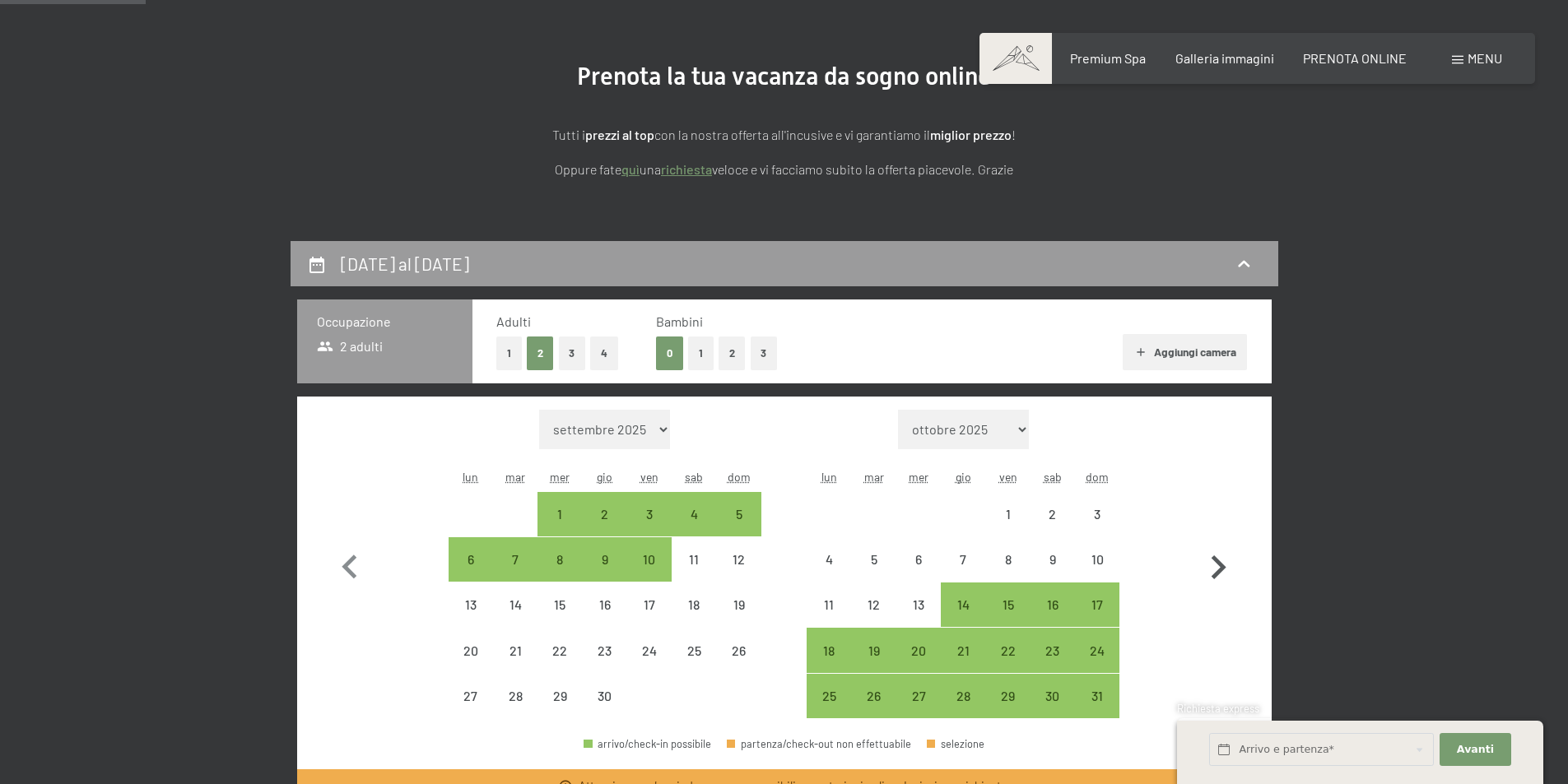
click at [1210, 567] on icon "button" at bounding box center [1218, 568] width 48 height 48
select select "2026-05-01"
select select "2026-06-01"
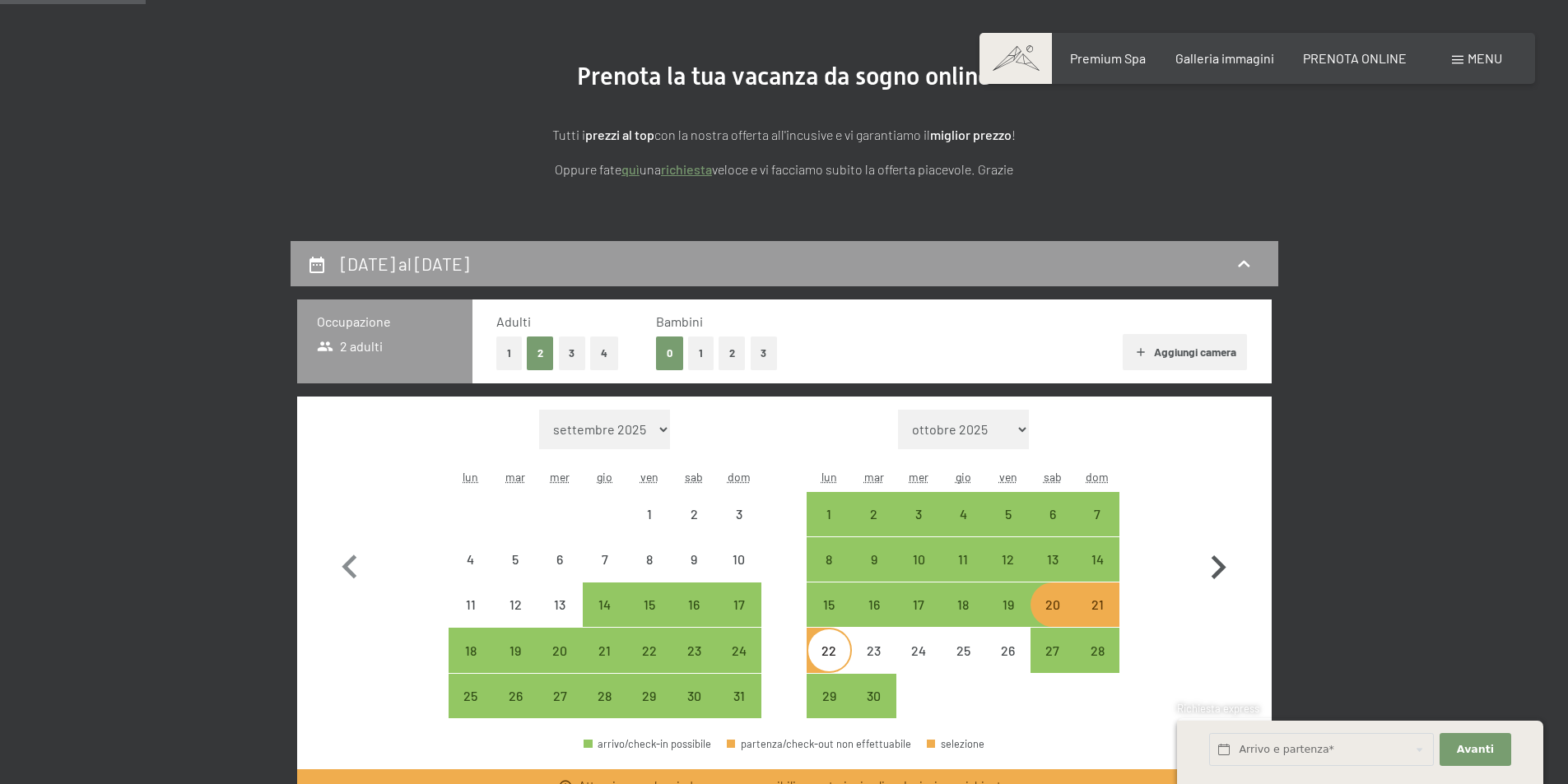
click at [1210, 567] on icon "button" at bounding box center [1218, 568] width 48 height 48
select select "2026-06-01"
select select "2026-07-01"
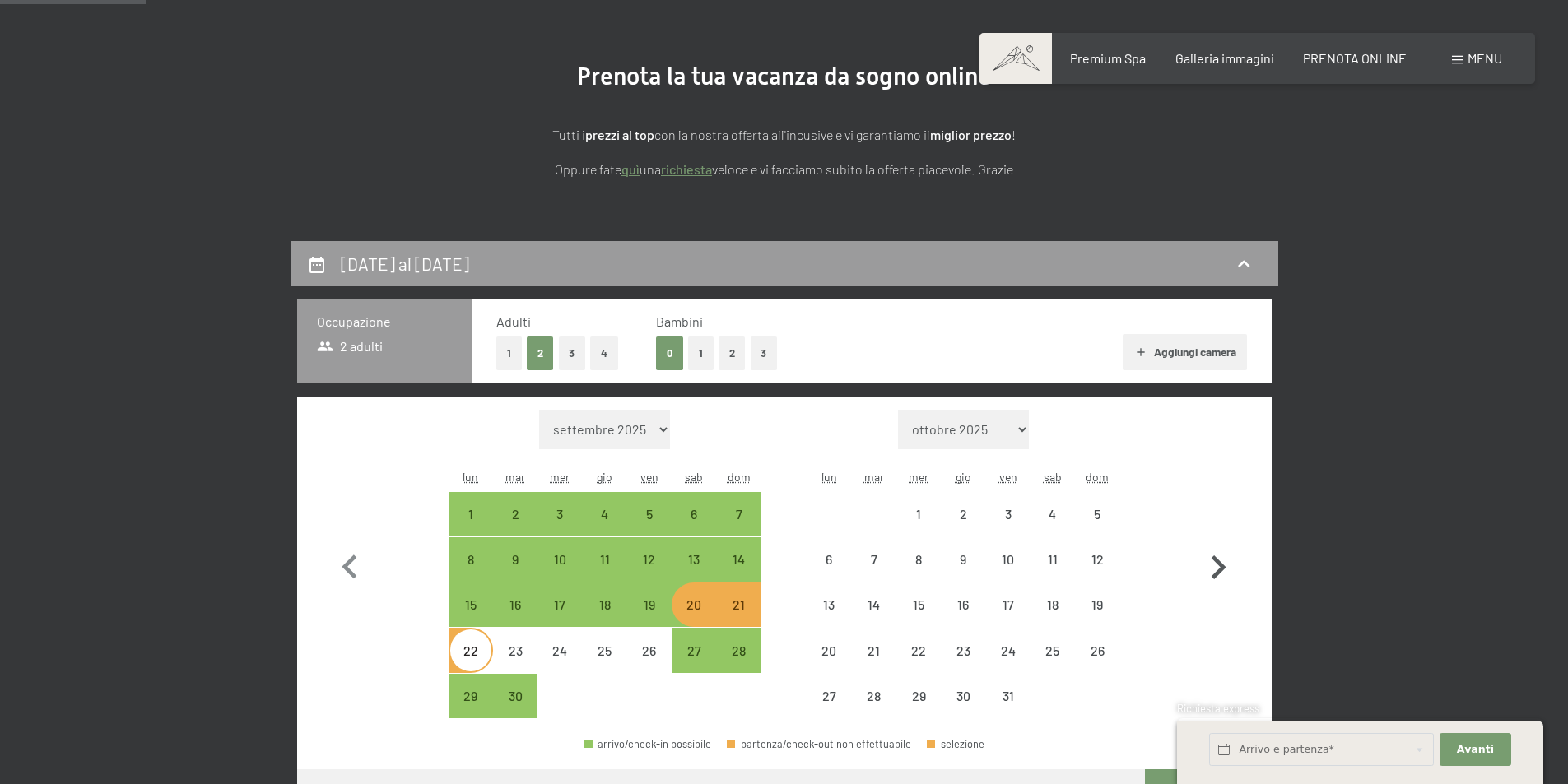
select select "2026-06-01"
select select "2026-07-01"
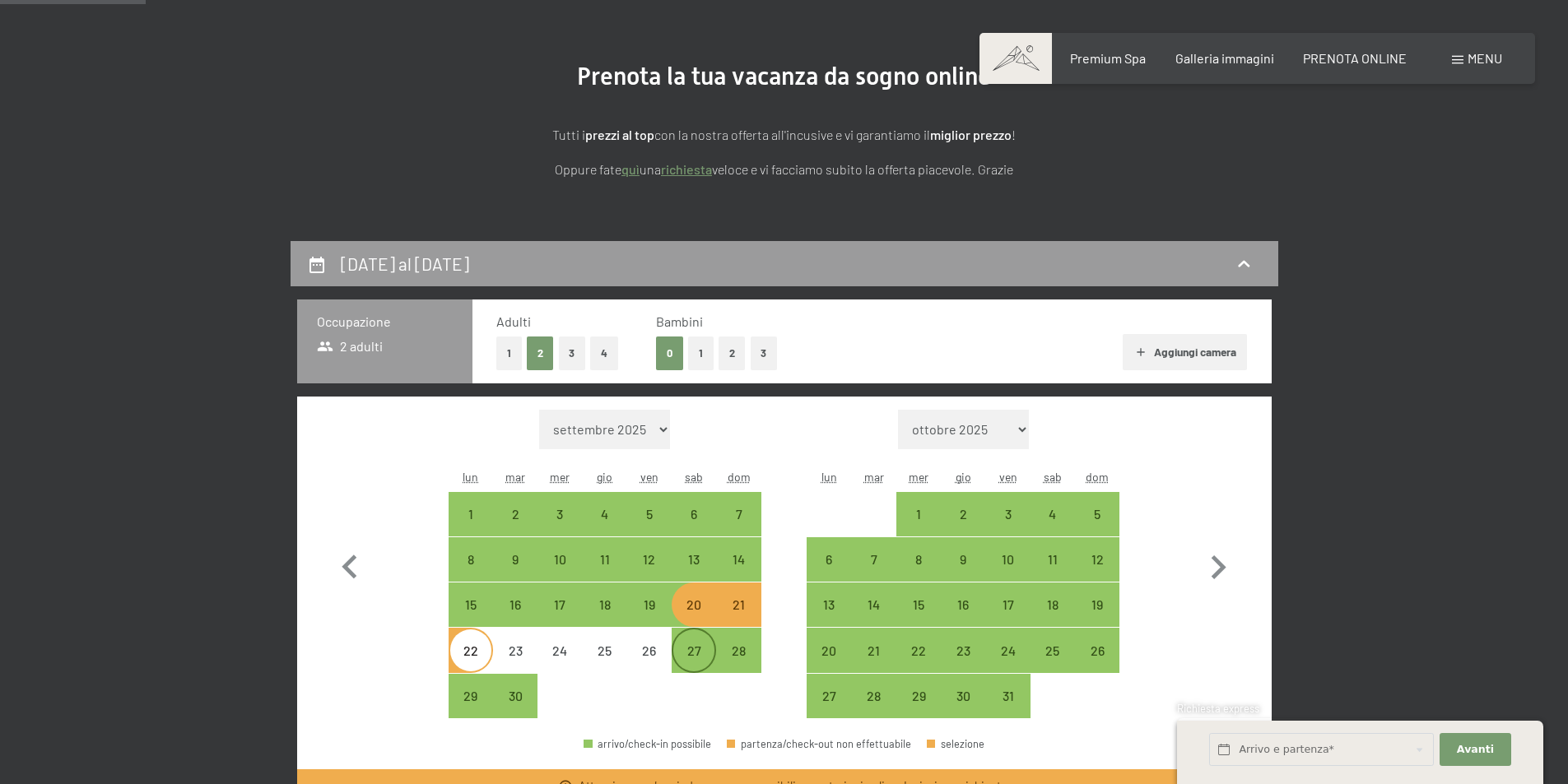
click at [687, 654] on div "27" at bounding box center [694, 665] width 41 height 41
select select "2026-06-01"
select select "2026-07-01"
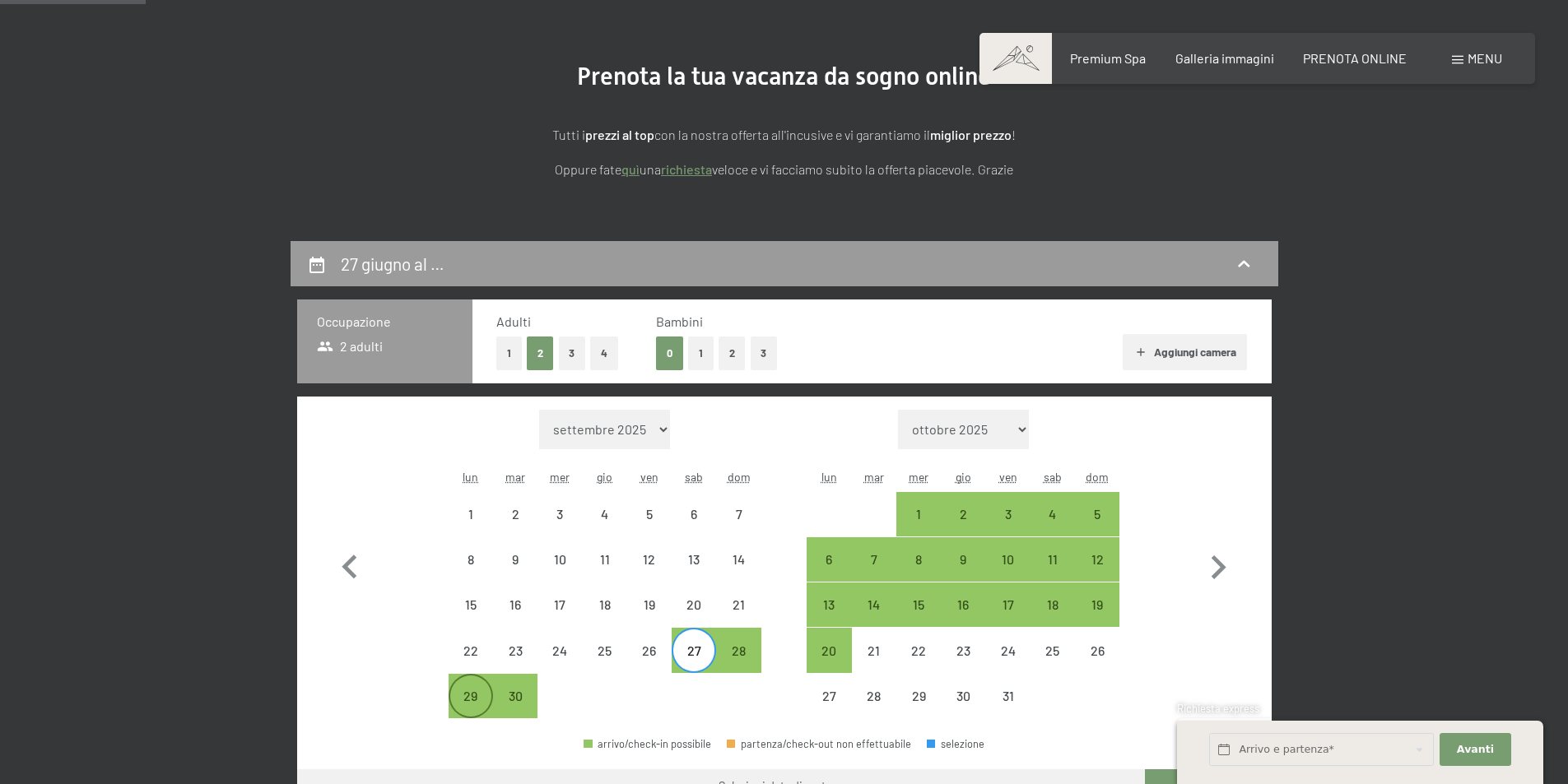
click at [488, 704] on div "29" at bounding box center [471, 710] width 41 height 41
select select "2026-06-01"
select select "2026-07-01"
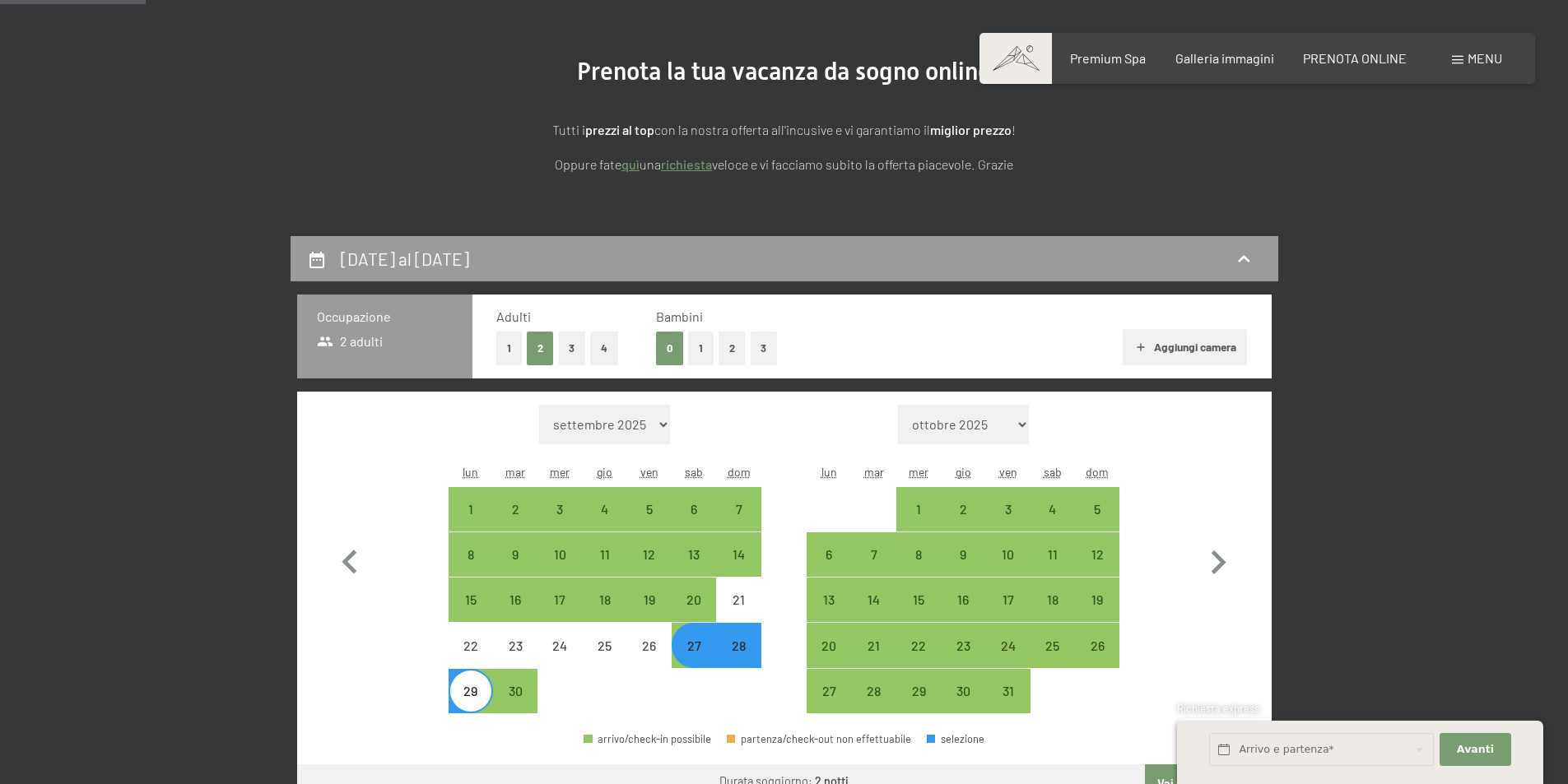
scroll to position [411, 0]
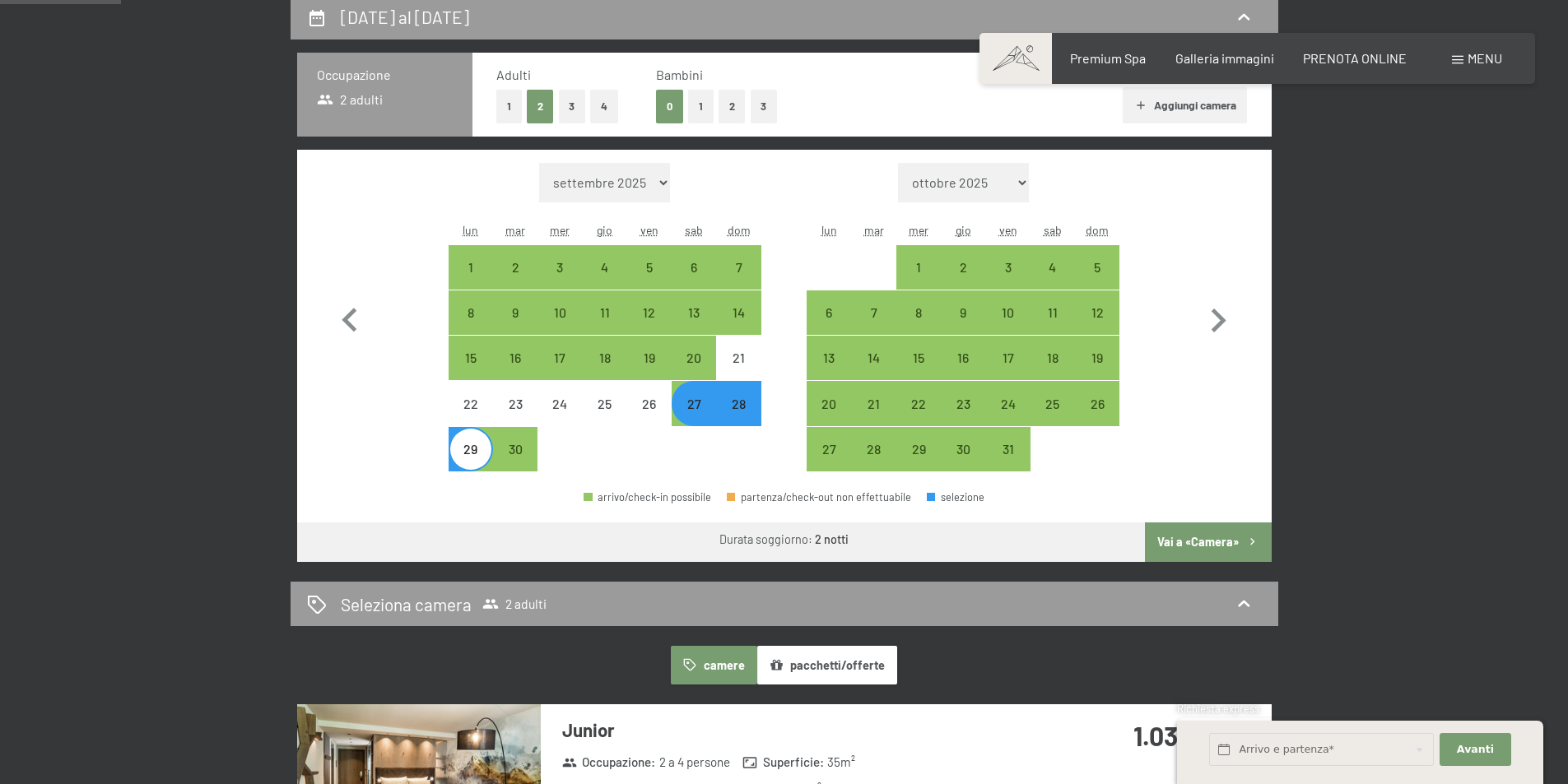
click at [1220, 538] on button "Vai a «Camera»" at bounding box center [1208, 542] width 126 height 39
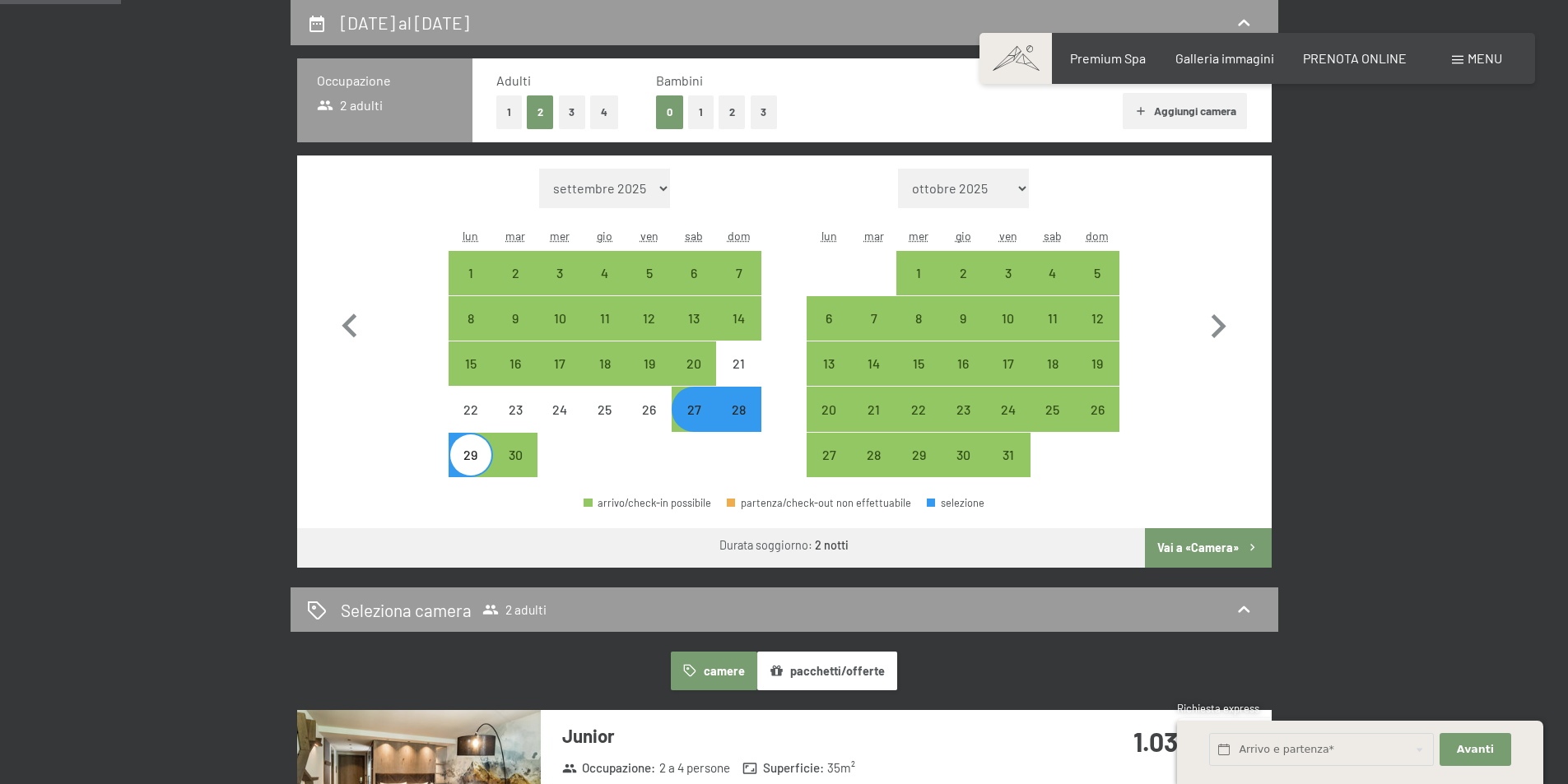
select select "2026-06-01"
select select "2026-07-01"
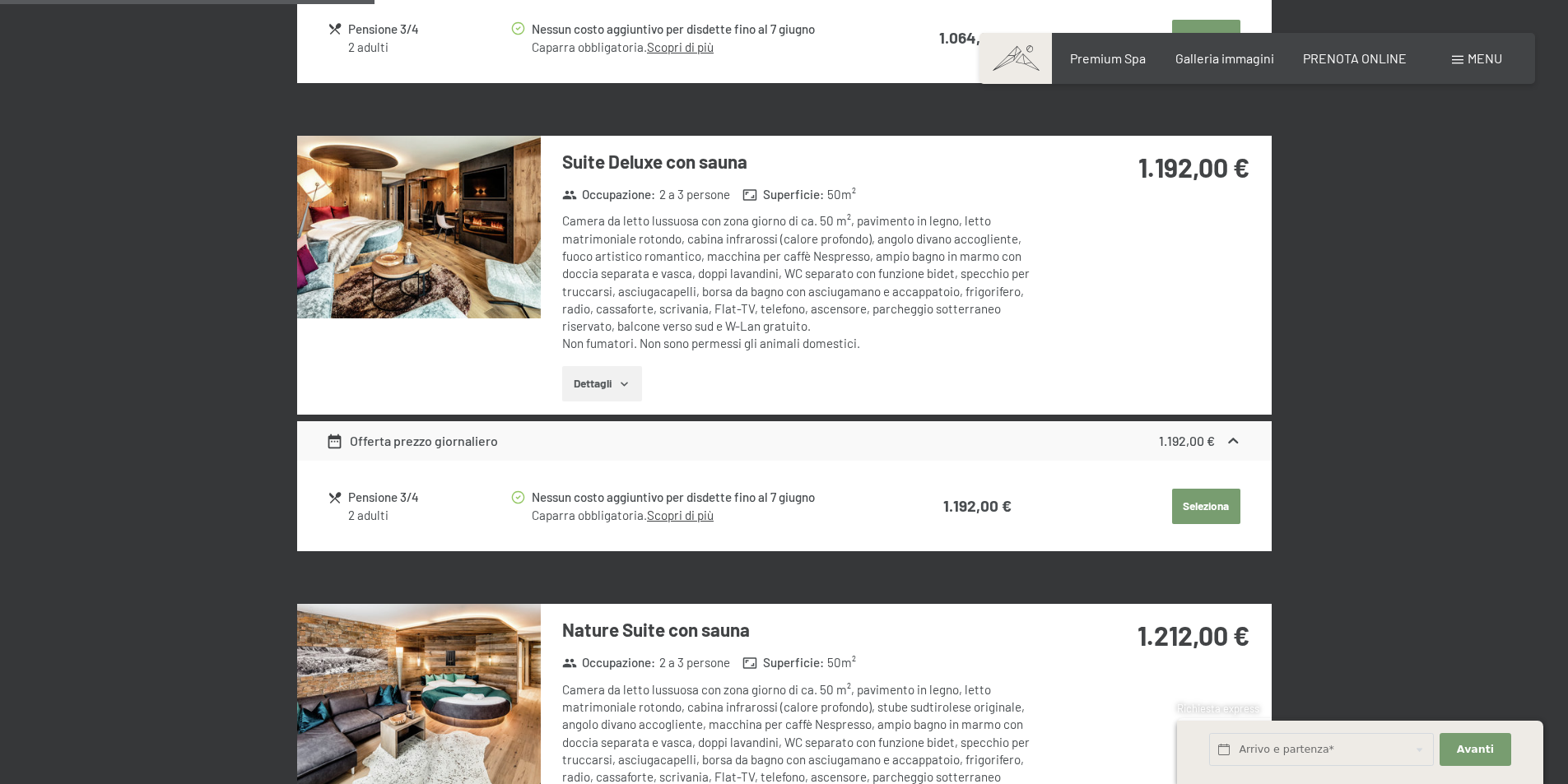
scroll to position [1639, 0]
